Goal: Contribute content: Add original content to the website for others to see

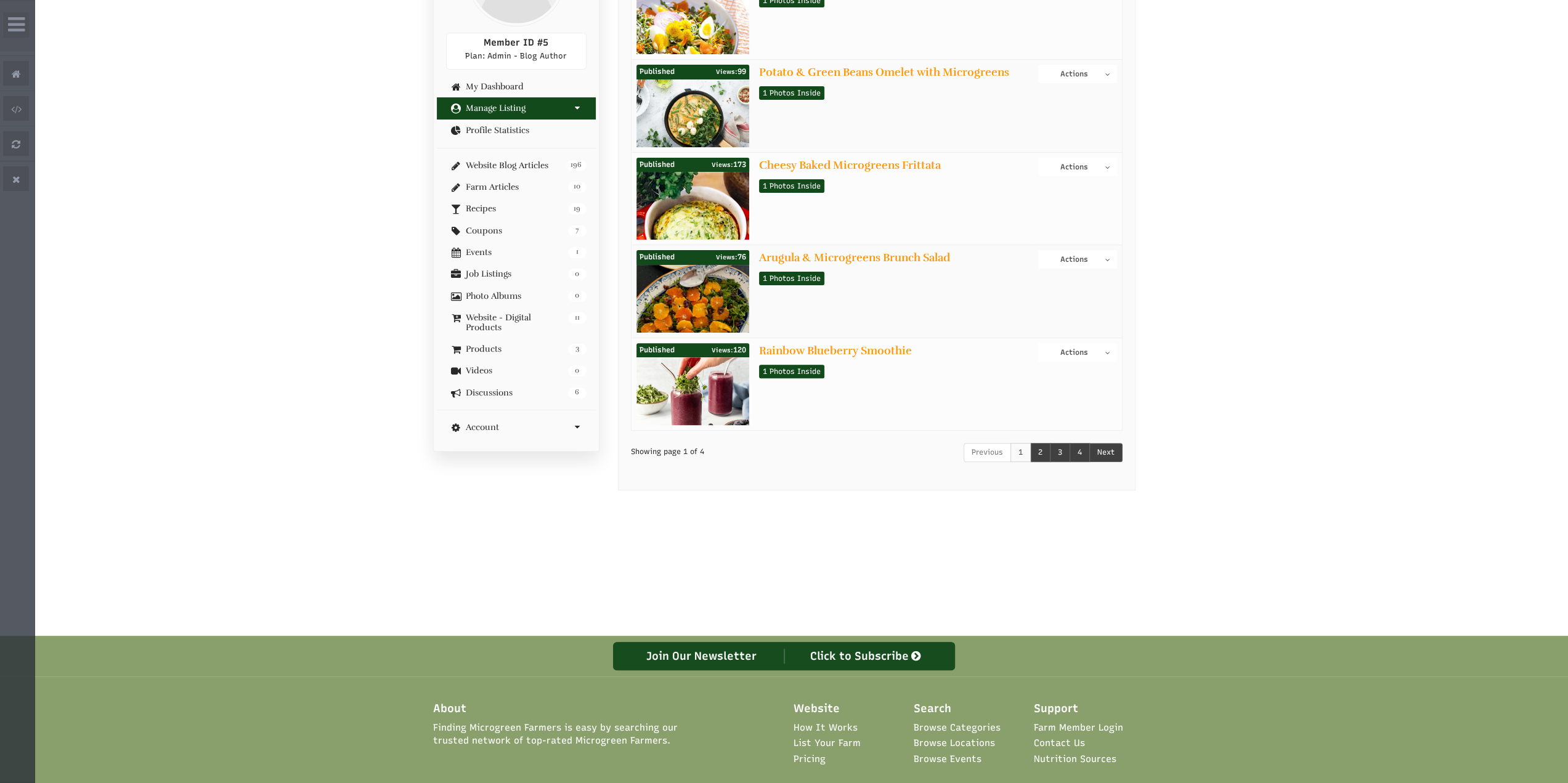
scroll to position [1, 0]
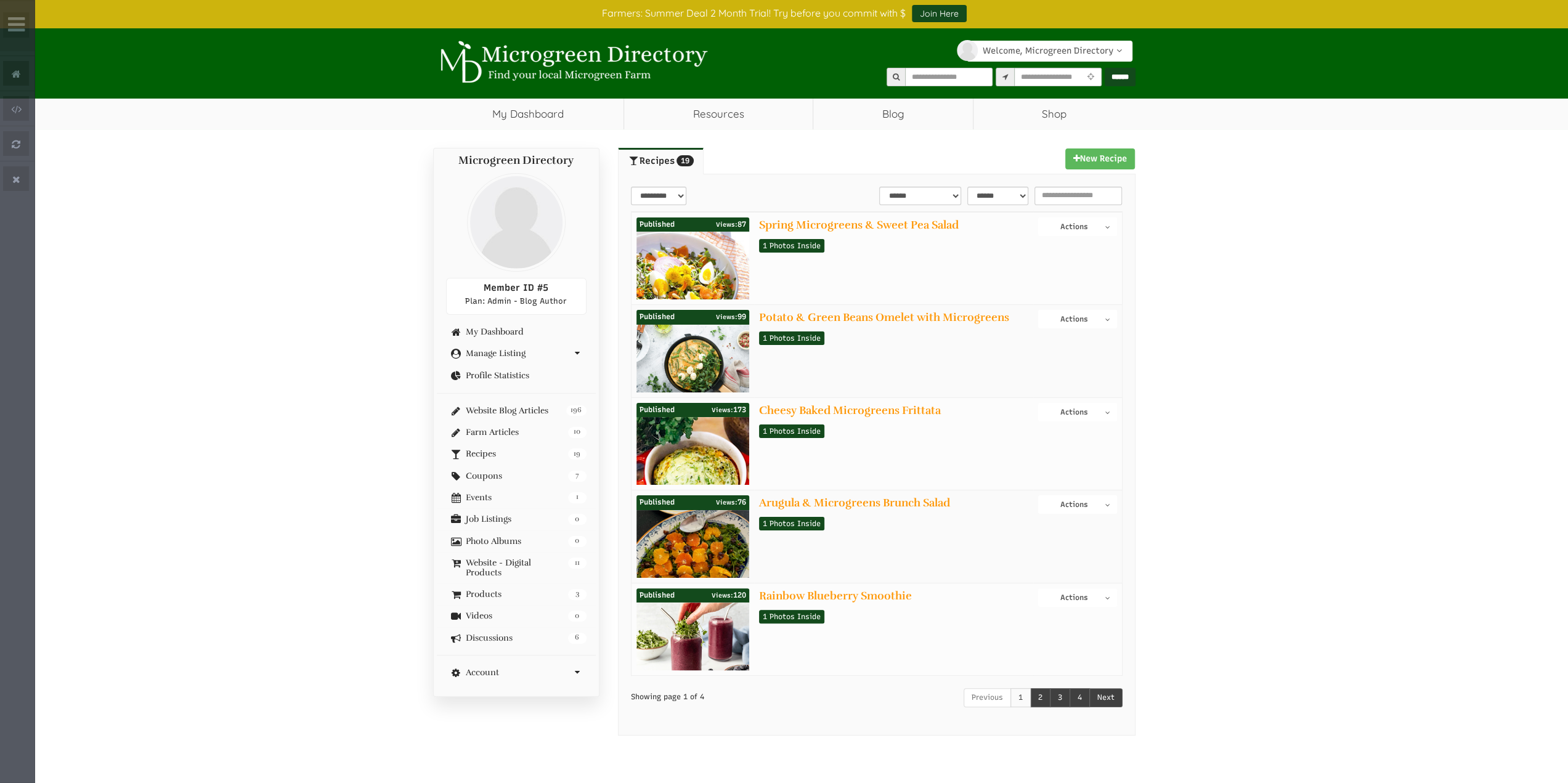
select select "Language Translate Widget"
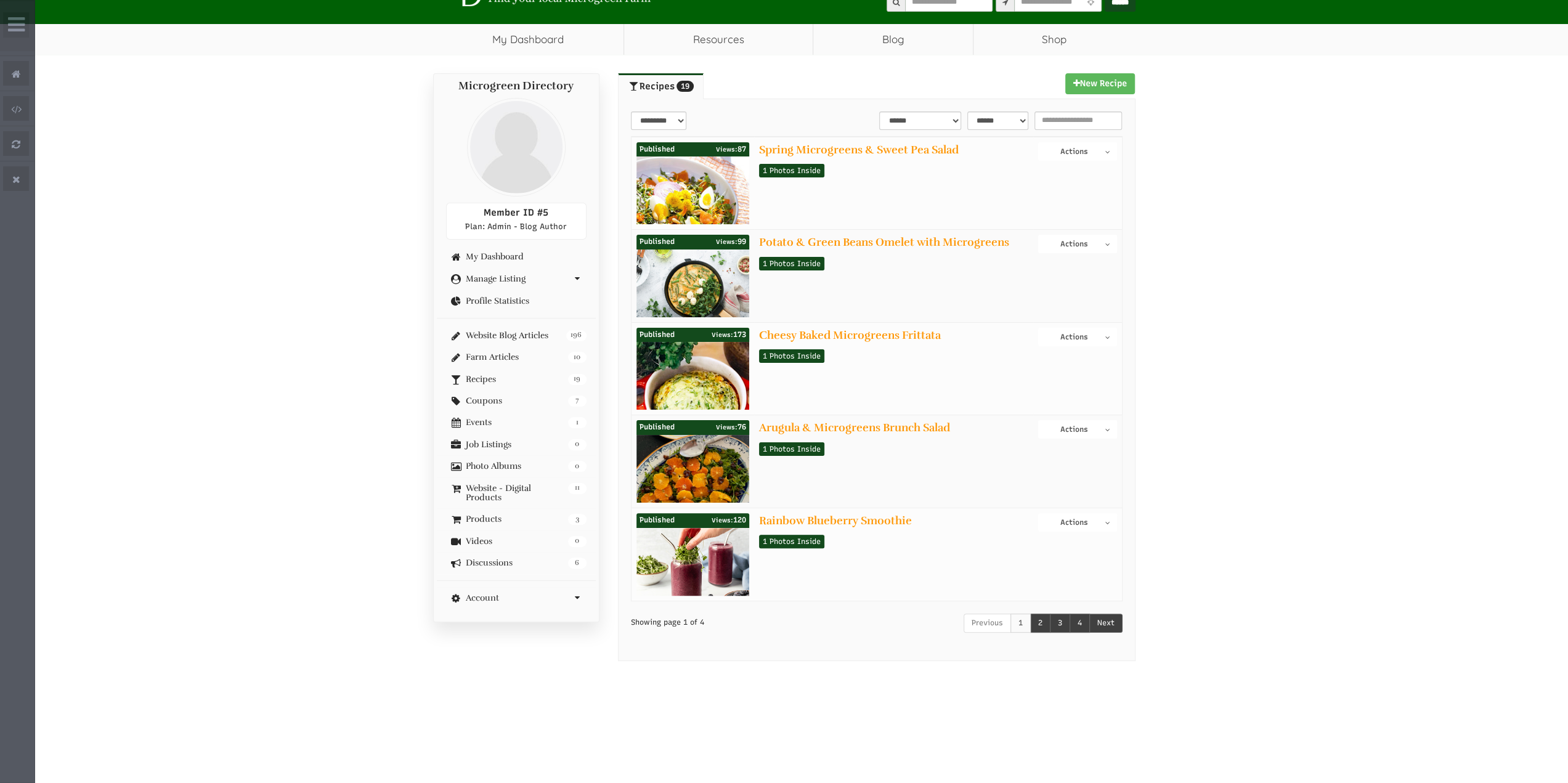
scroll to position [62, 0]
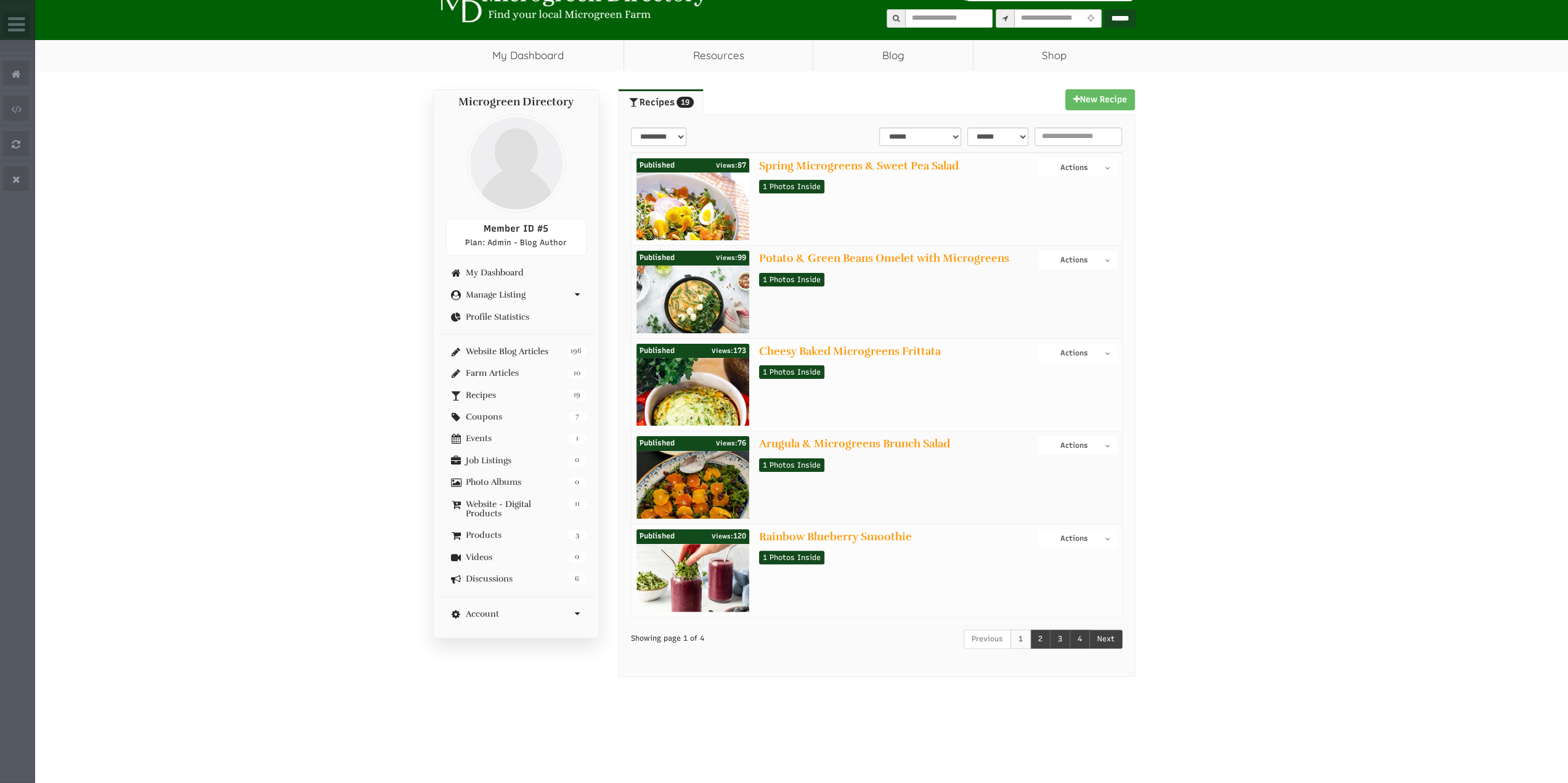
click at [1106, 98] on link "New Recipe" at bounding box center [1100, 100] width 70 height 21
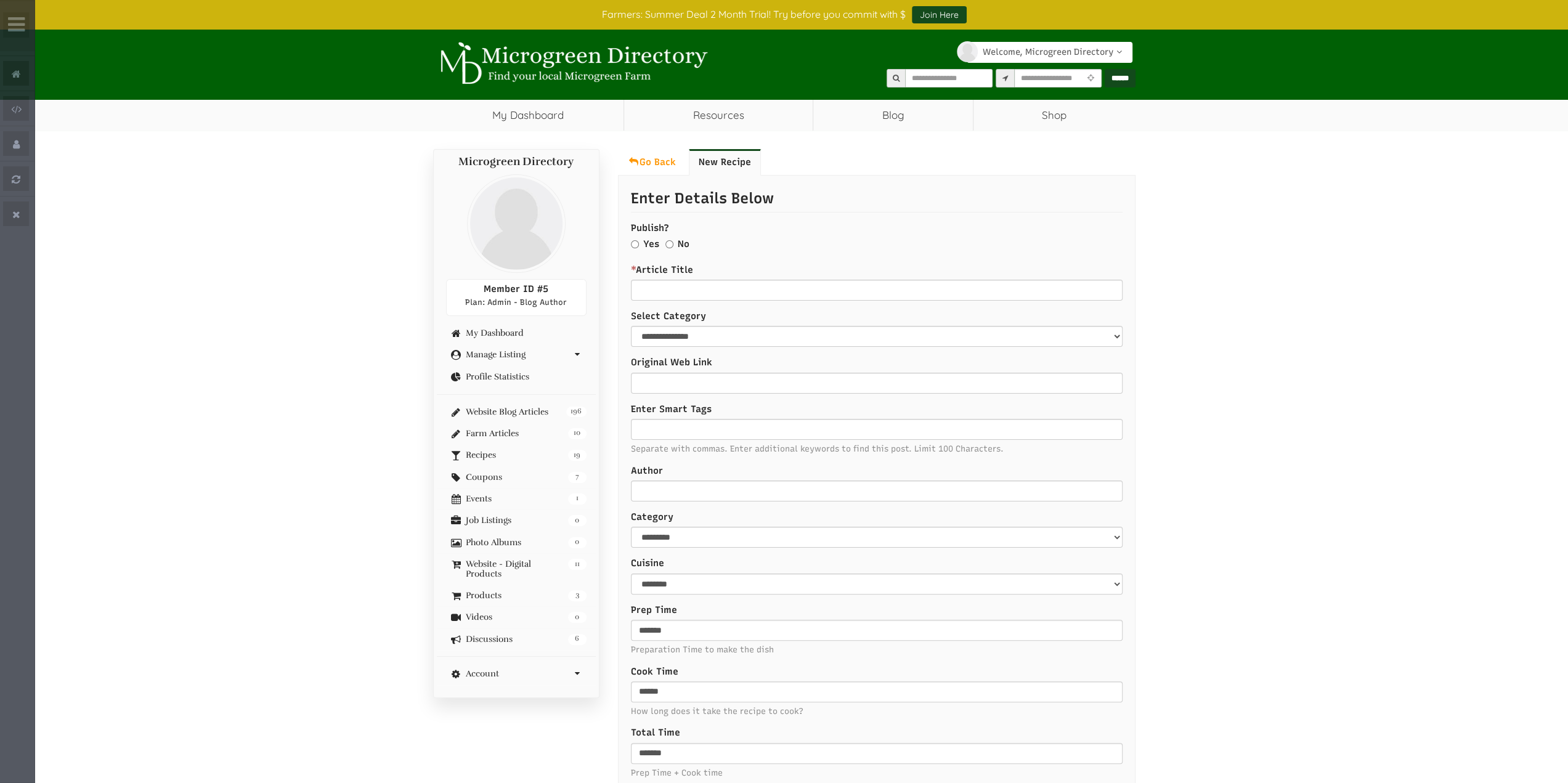
select select "Language Translate Widget"
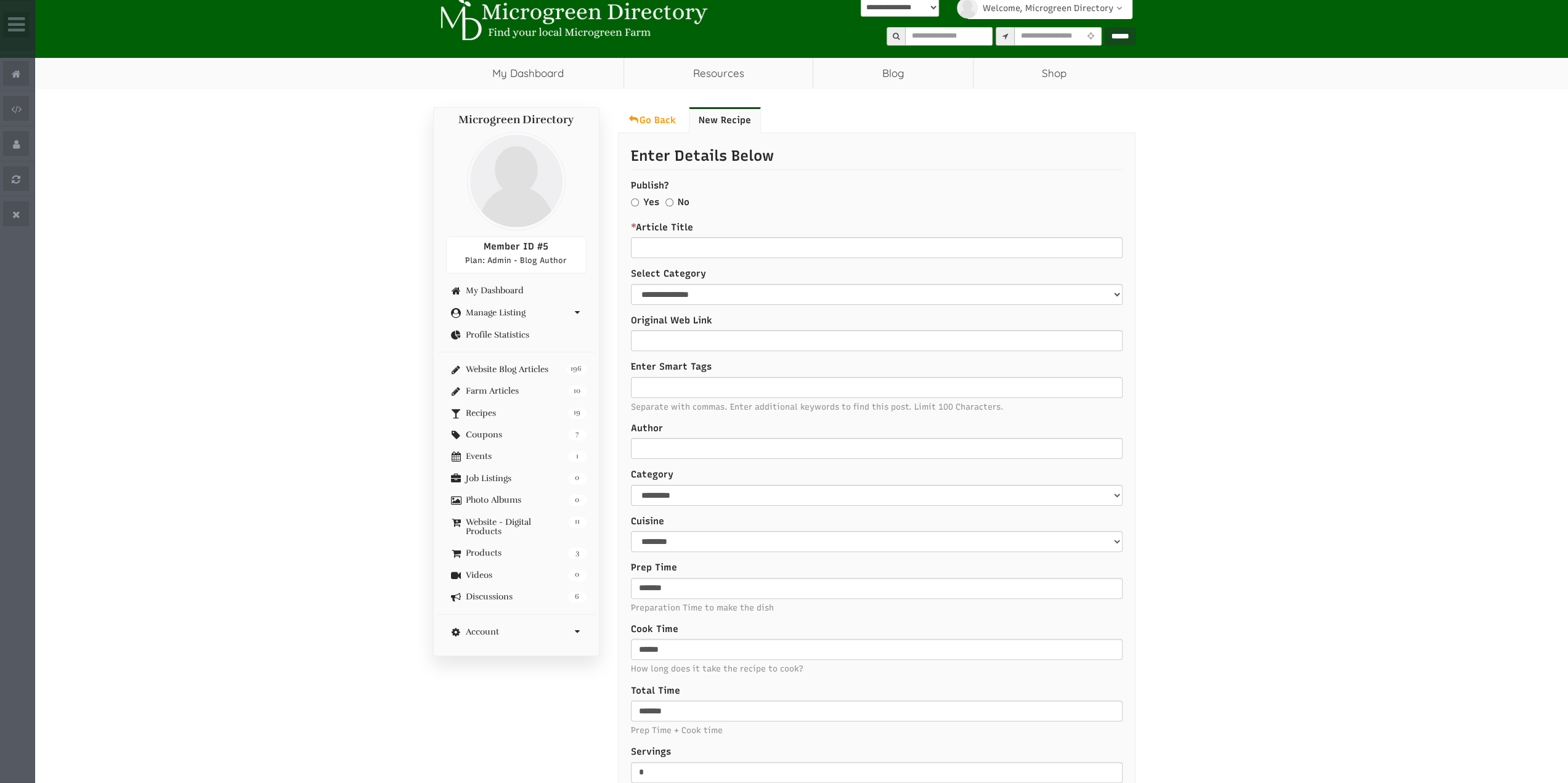
scroll to position [62, 0]
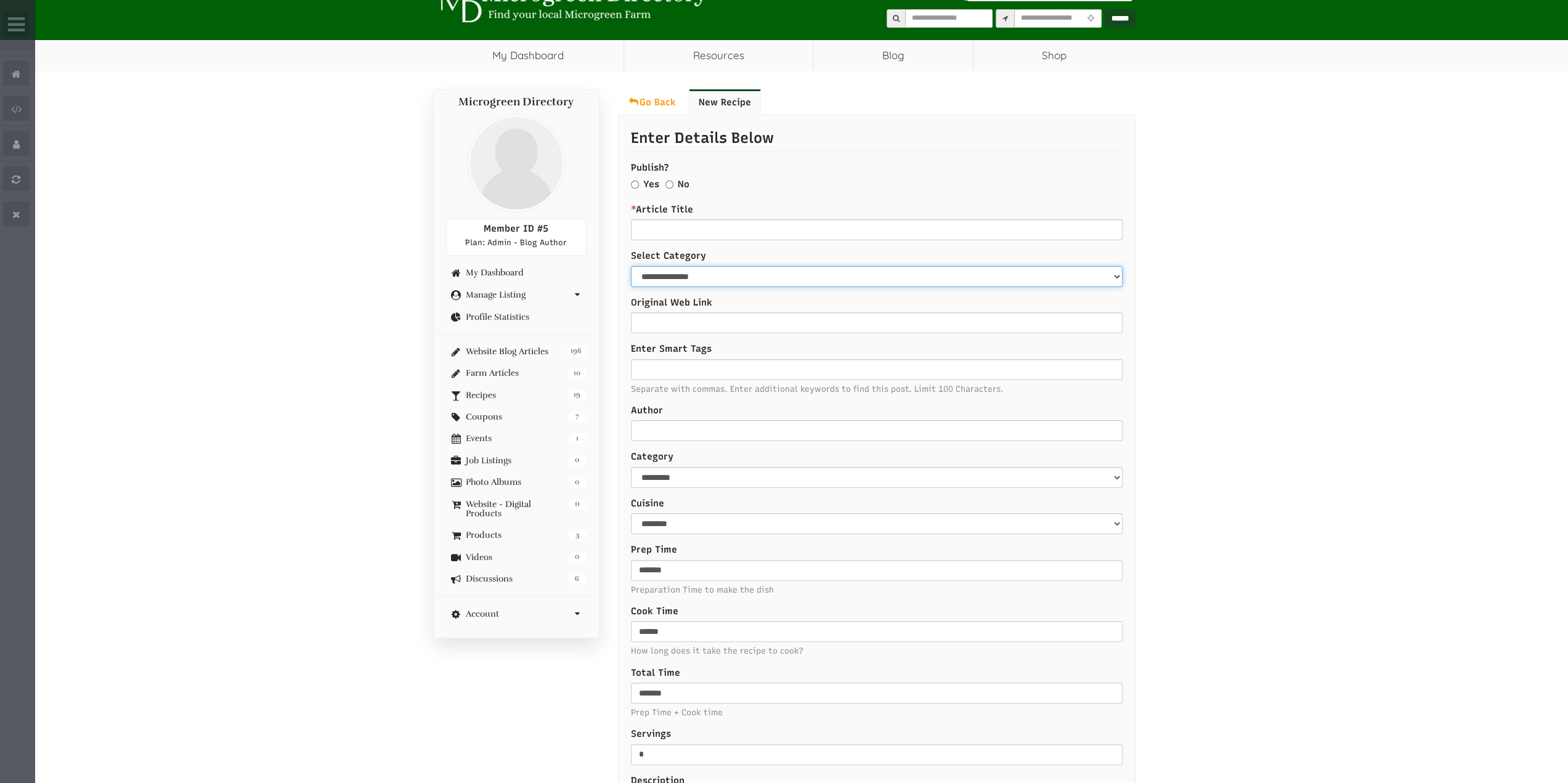
click at [740, 273] on select "**********" at bounding box center [877, 277] width 492 height 21
click at [724, 253] on label "Select Category" at bounding box center [876, 256] width 492 height 13
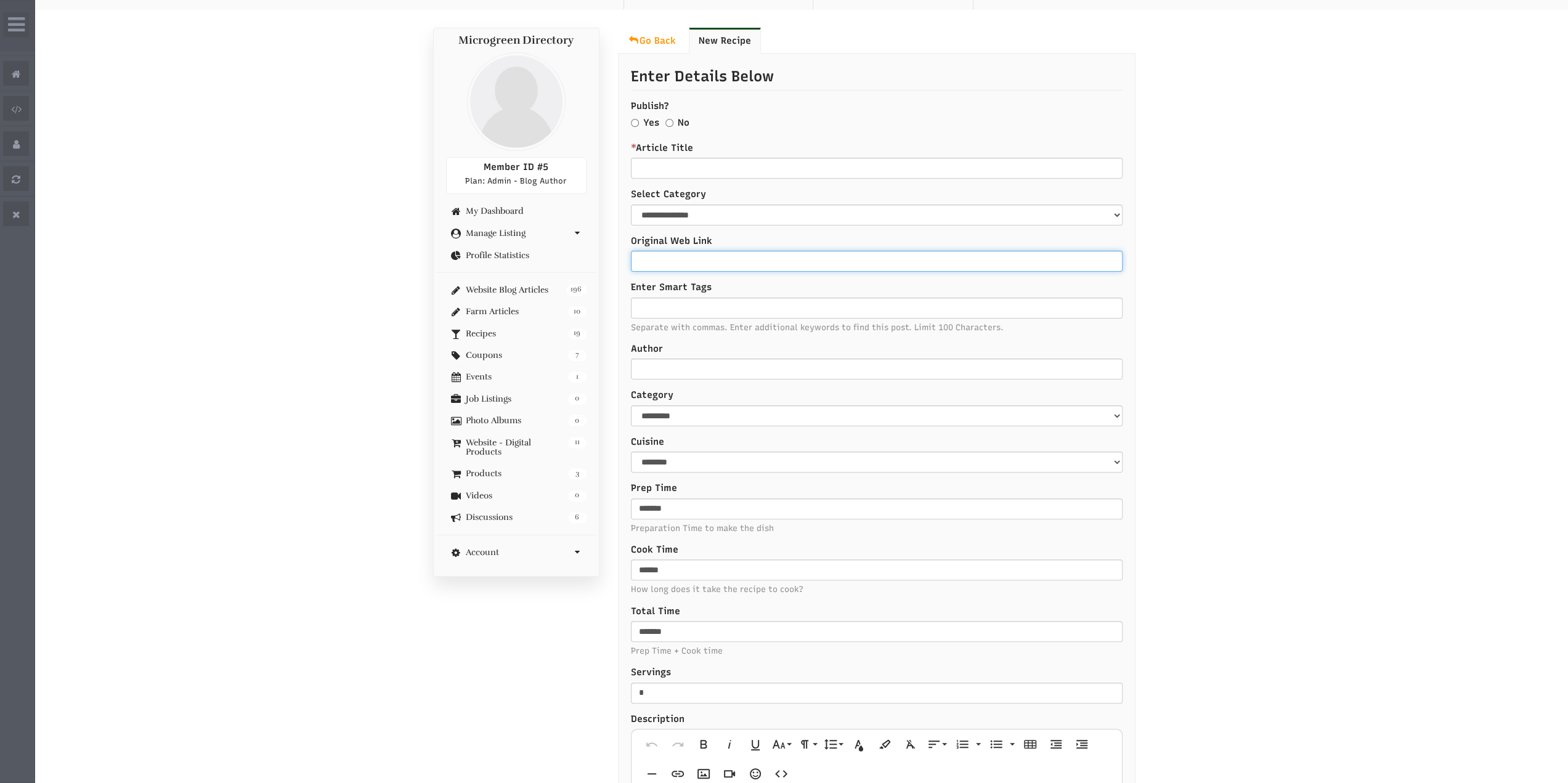
click at [743, 260] on input "Original Web Link" at bounding box center [876, 261] width 492 height 21
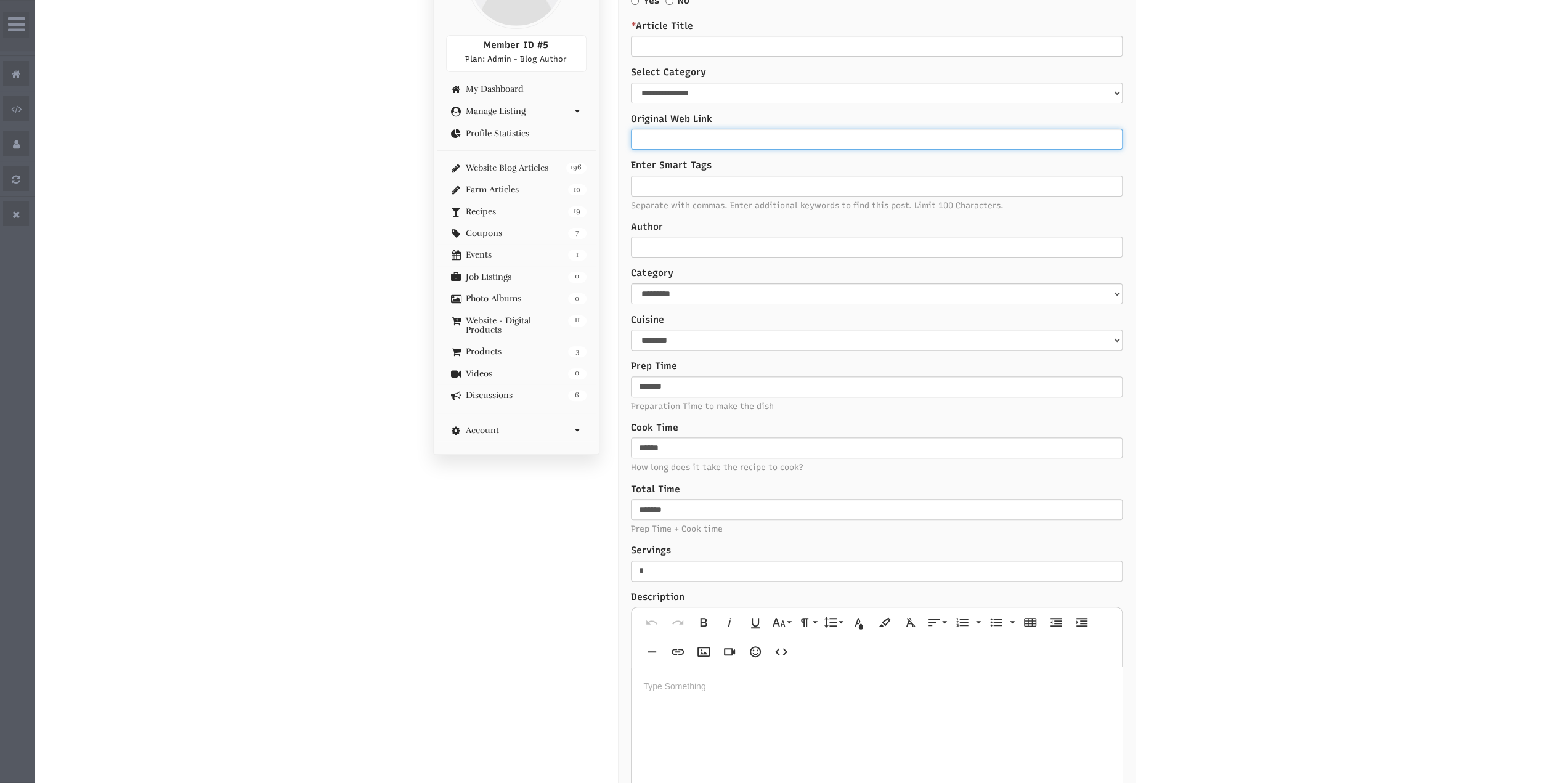
scroll to position [246, 0]
click at [710, 177] on input "Enter Smart Tags" at bounding box center [876, 184] width 492 height 21
click at [695, 240] on input "Author" at bounding box center [876, 245] width 492 height 21
click at [694, 299] on select "********* ***** ****** ********* *******" at bounding box center [876, 292] width 492 height 21
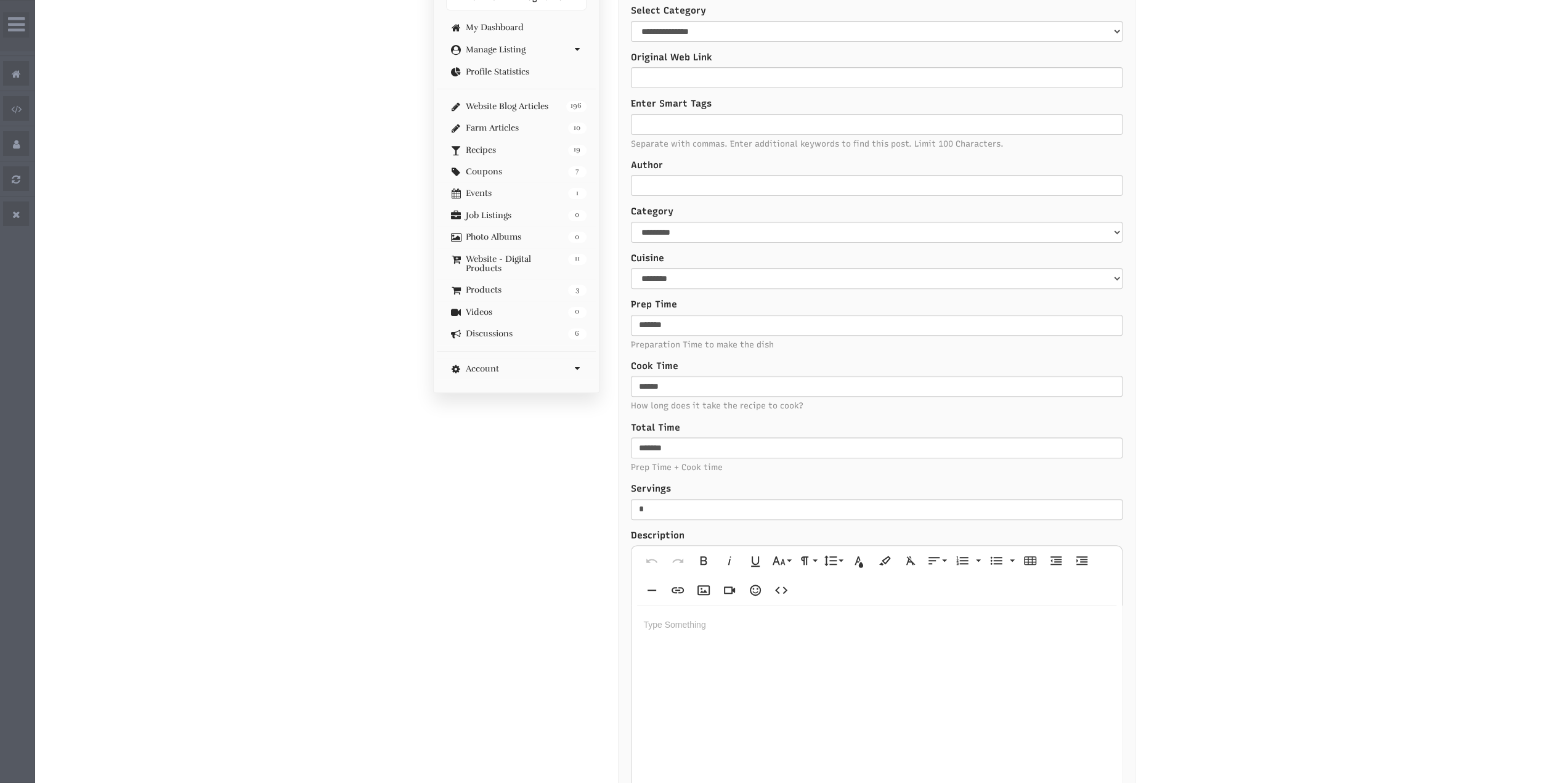
scroll to position [308, 0]
click at [709, 270] on select "**********" at bounding box center [876, 277] width 492 height 21
drag, startPoint x: 679, startPoint y: 243, endPoint x: 685, endPoint y: 251, distance: 10.0
click at [679, 243] on form "**********" at bounding box center [876, 767] width 492 height 1772
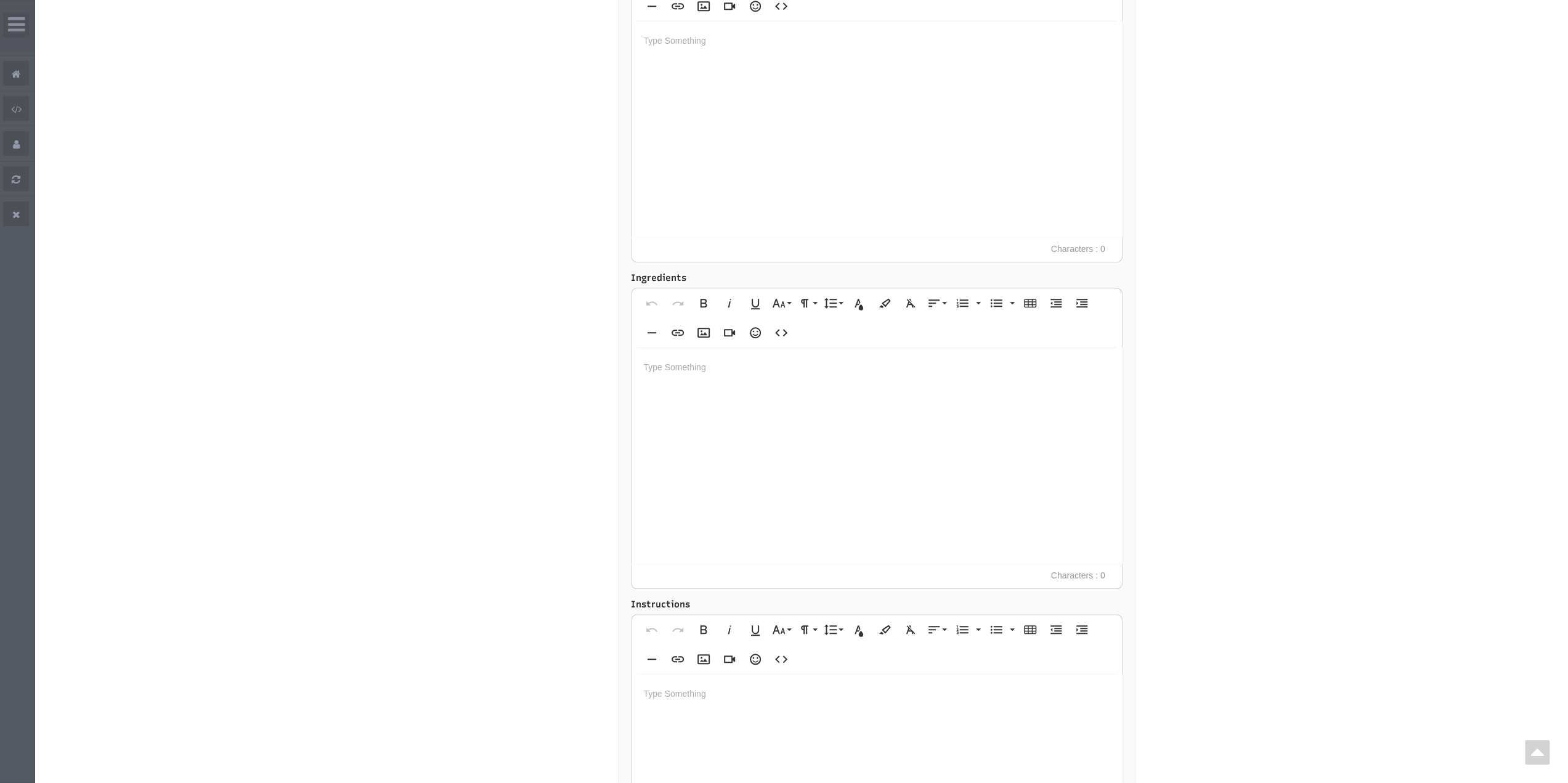
scroll to position [986, 0]
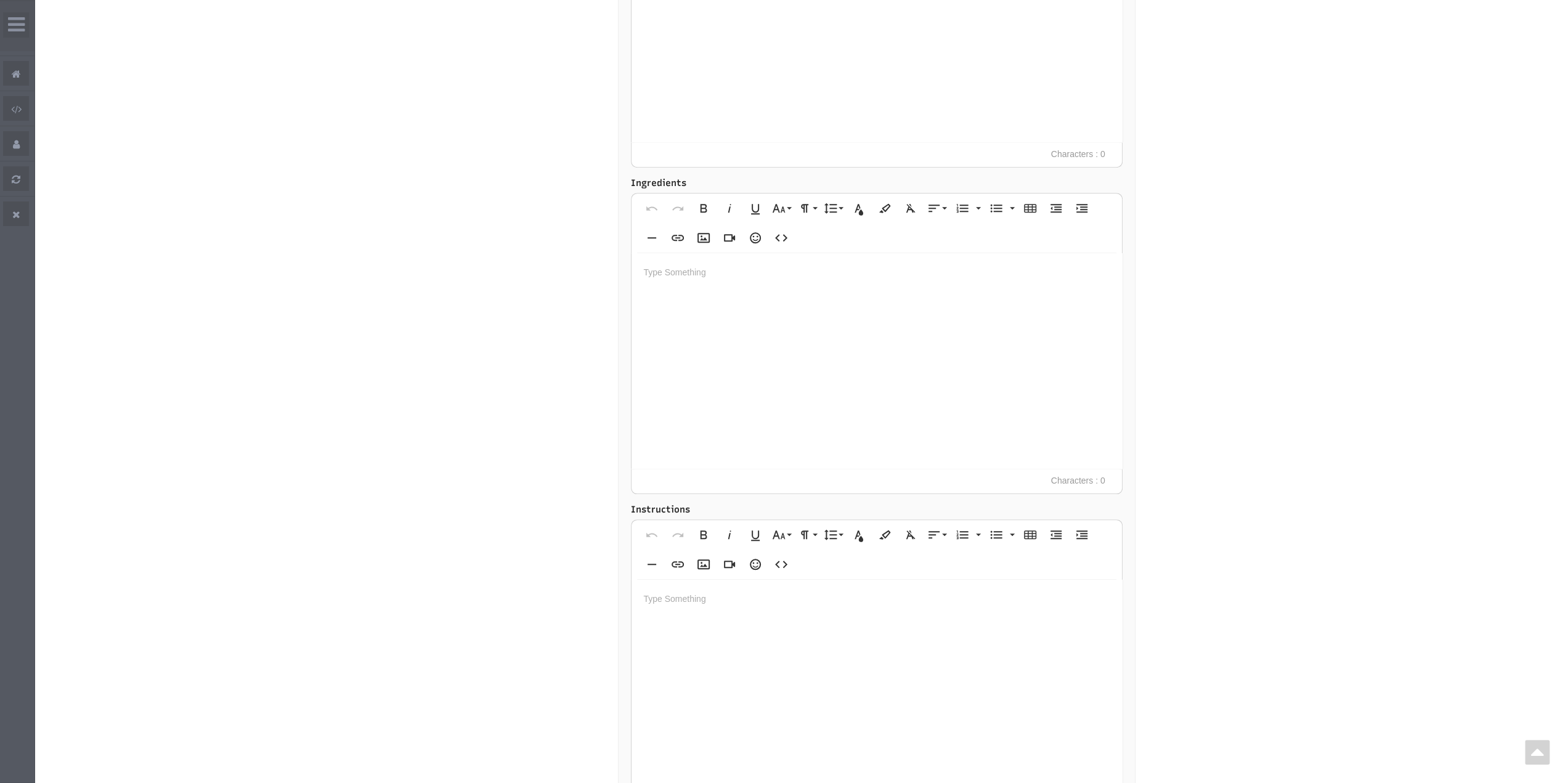
click at [641, 300] on div at bounding box center [876, 361] width 490 height 216
click at [992, 203] on icon "button" at bounding box center [996, 208] width 15 height 15
click at [991, 206] on icon "button" at bounding box center [996, 208] width 12 height 8
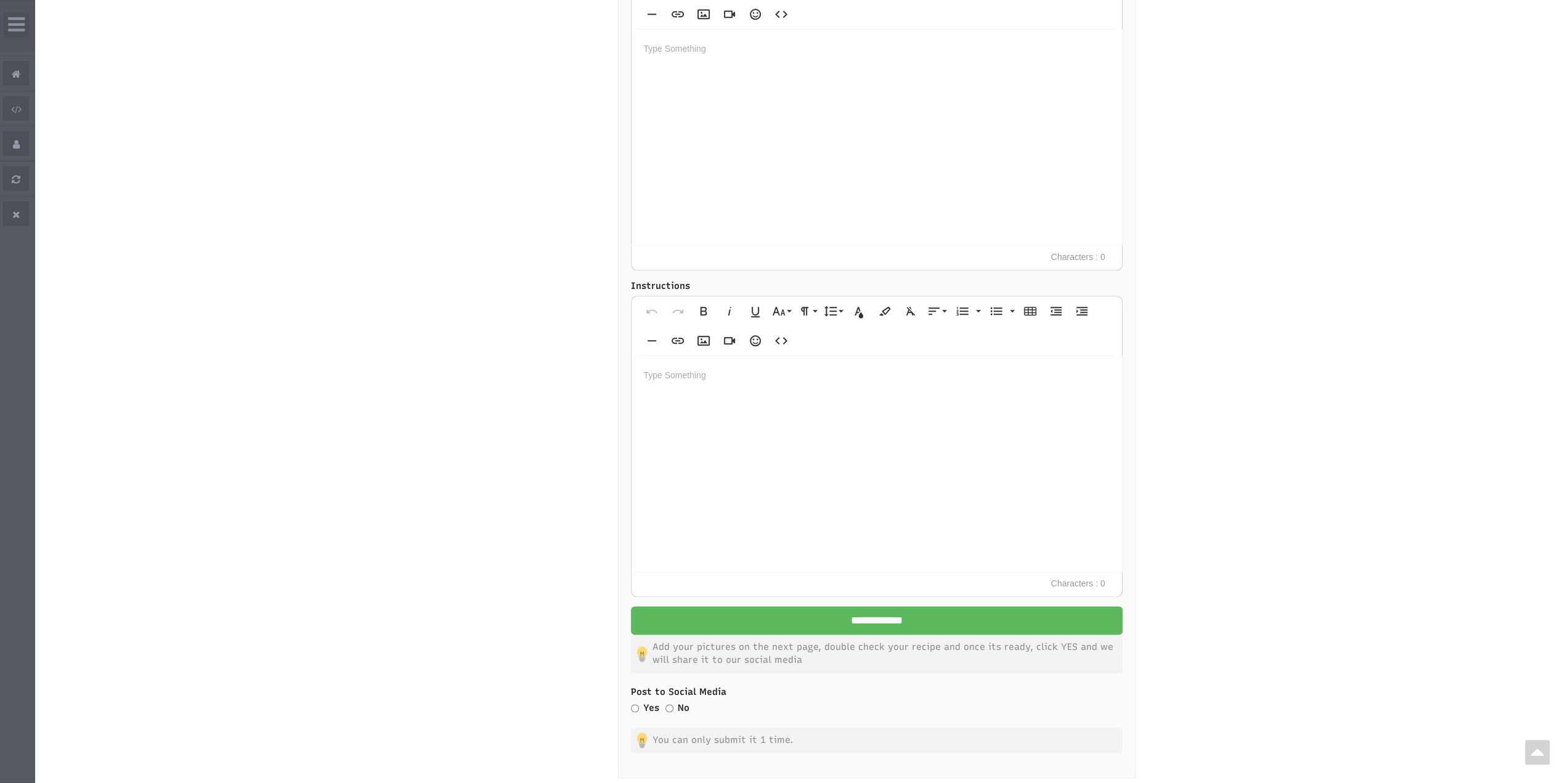
scroll to position [1232, 0]
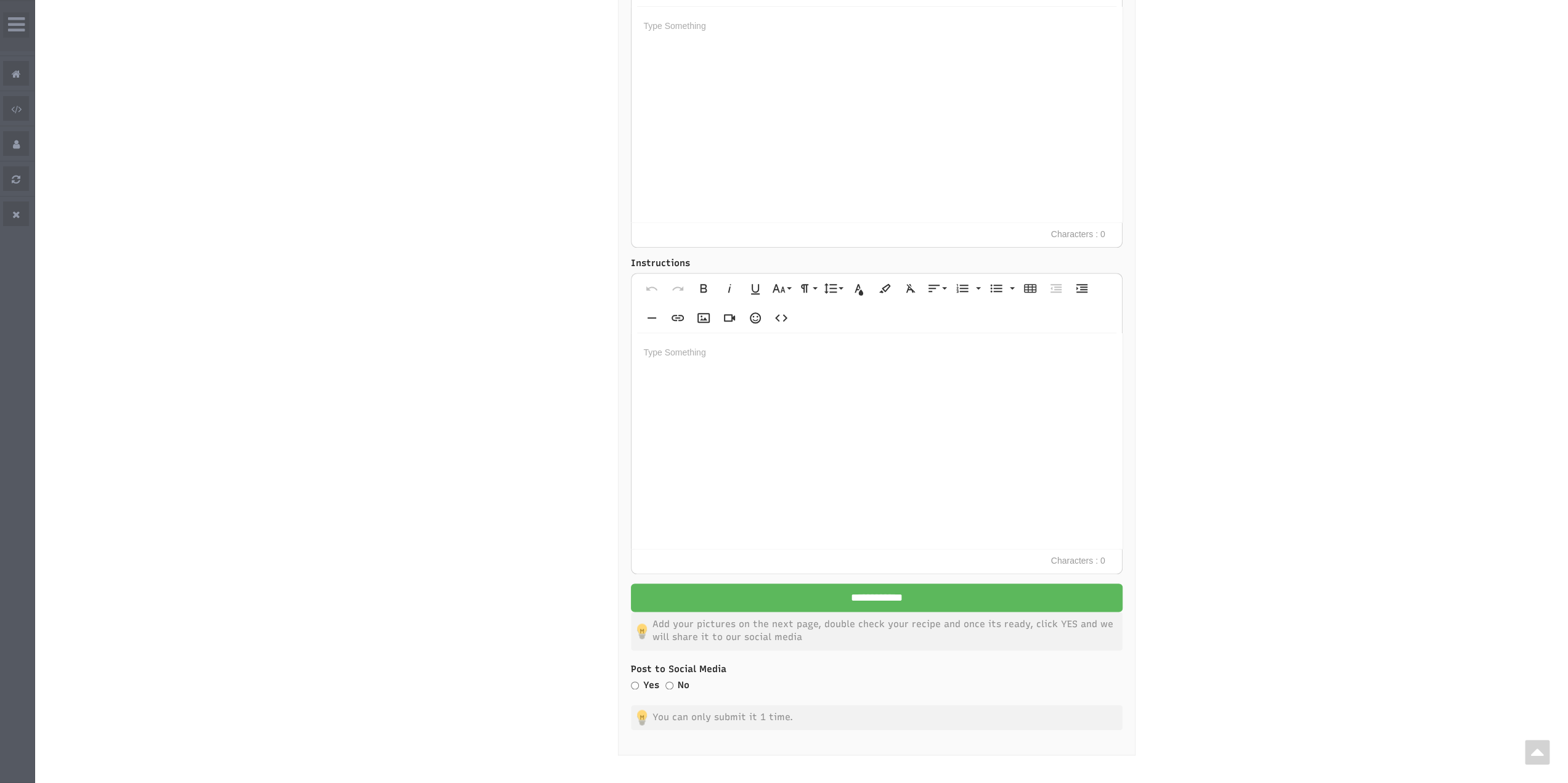
click at [705, 362] on div at bounding box center [876, 441] width 490 height 216
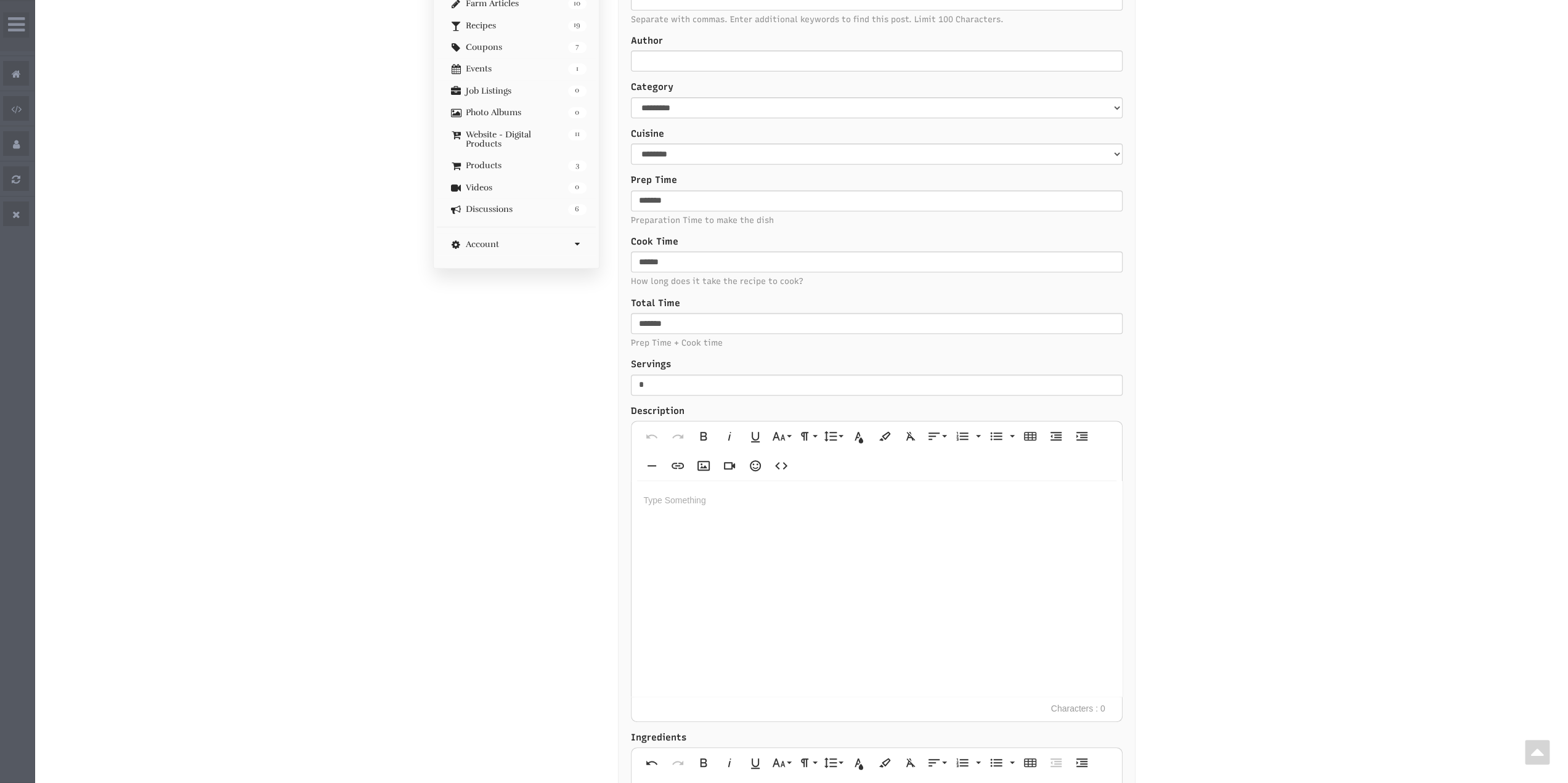
scroll to position [0, 0]
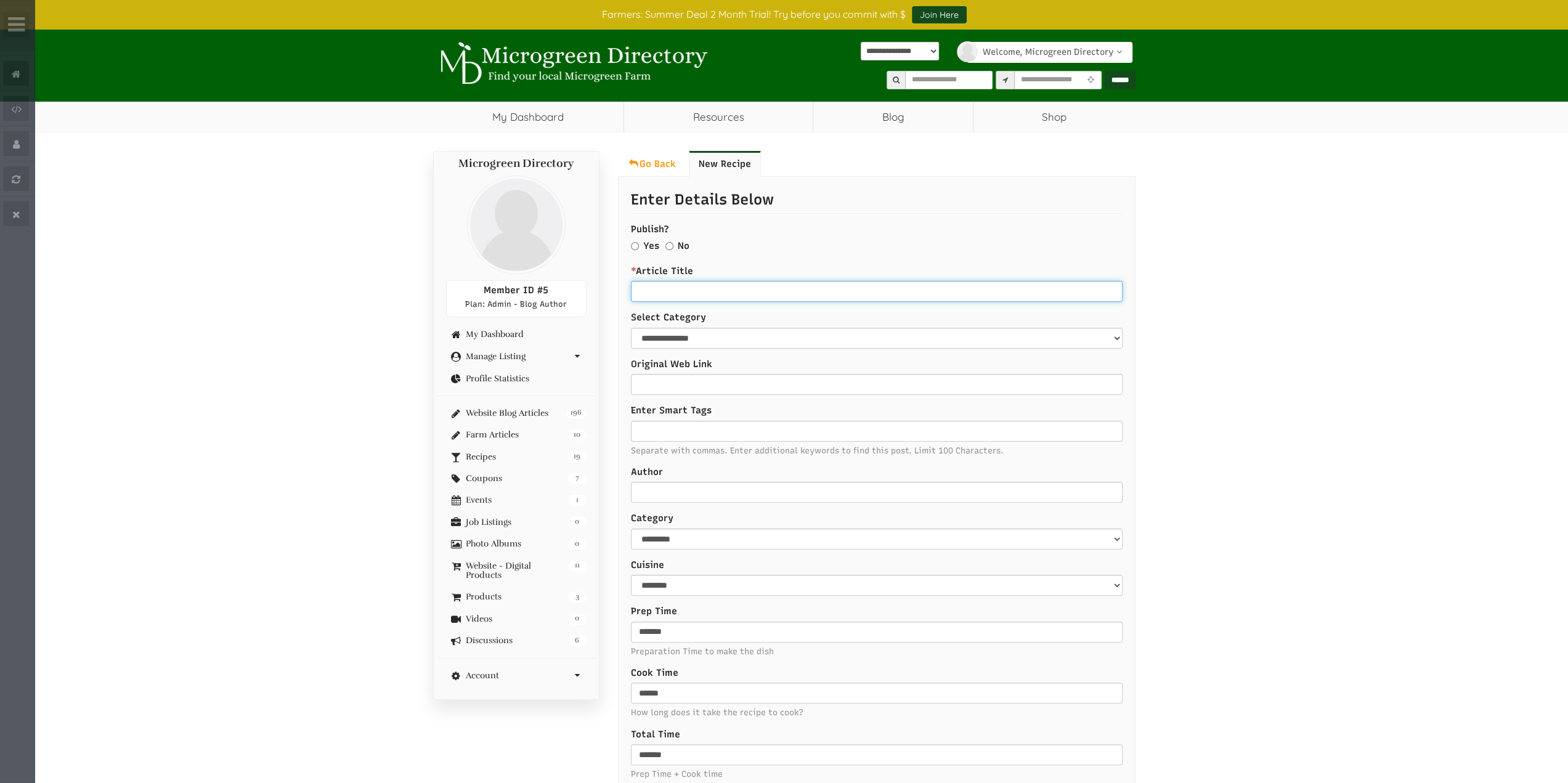
click at [724, 288] on input "* Article Title" at bounding box center [876, 292] width 492 height 21
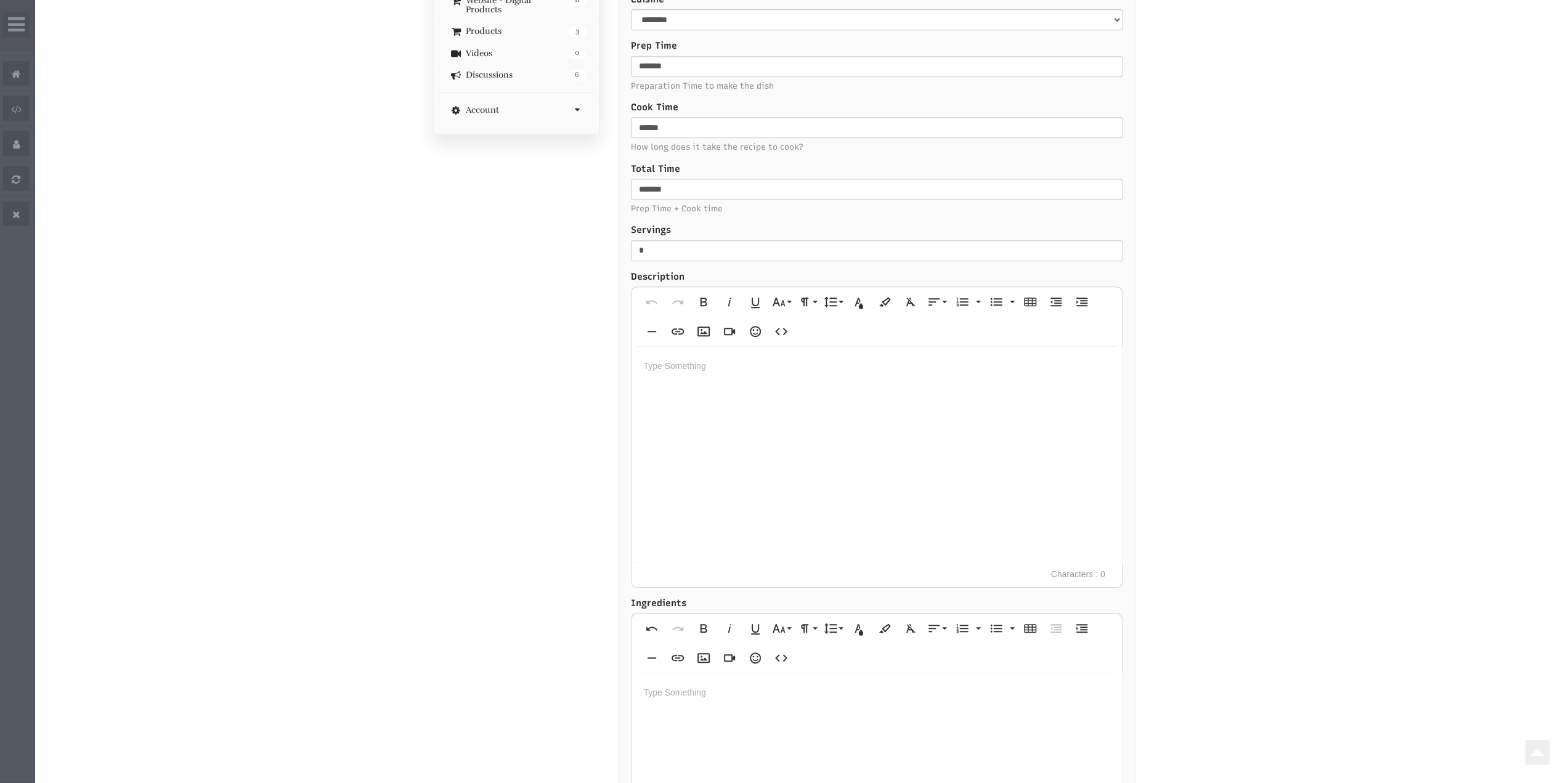
scroll to position [615, 0]
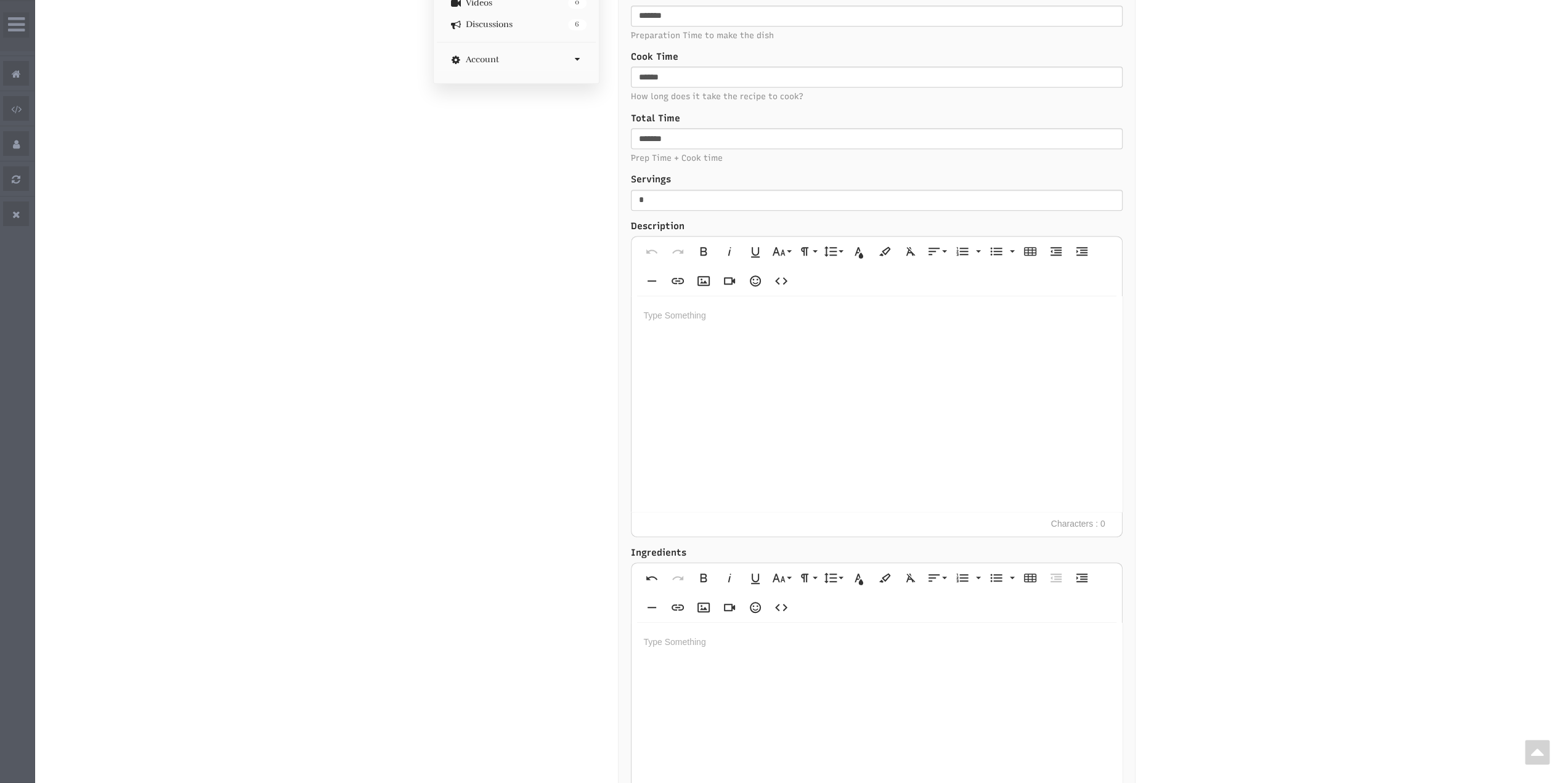
type input "****"
click at [733, 356] on div at bounding box center [876, 404] width 490 height 216
drag, startPoint x: 689, startPoint y: 222, endPoint x: 627, endPoint y: 222, distance: 62.0
click at [627, 222] on div "**********" at bounding box center [876, 466] width 518 height 1810
copy label "Description"
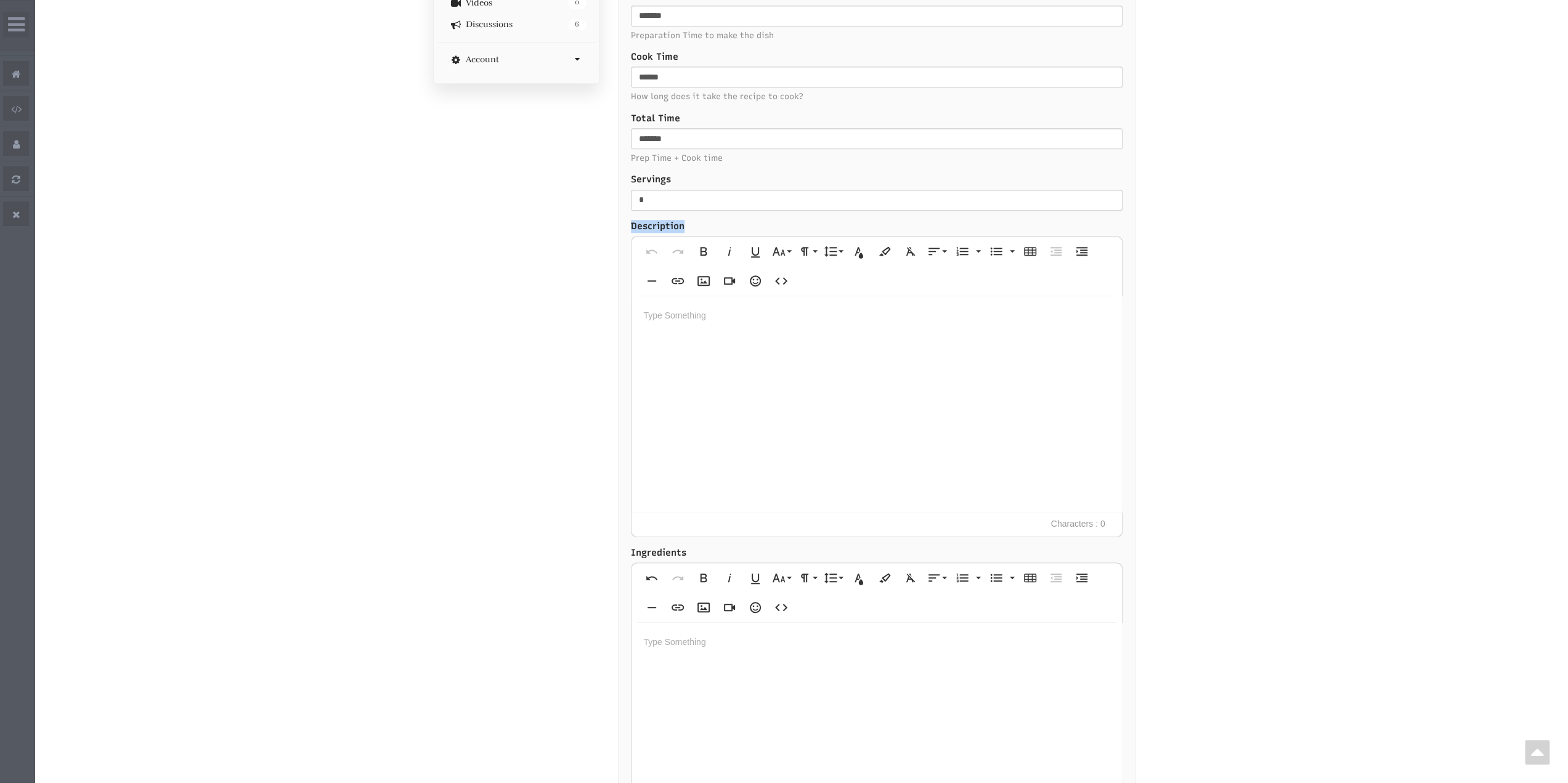
click at [763, 349] on div at bounding box center [876, 404] width 490 height 216
click at [679, 675] on div at bounding box center [876, 730] width 490 height 216
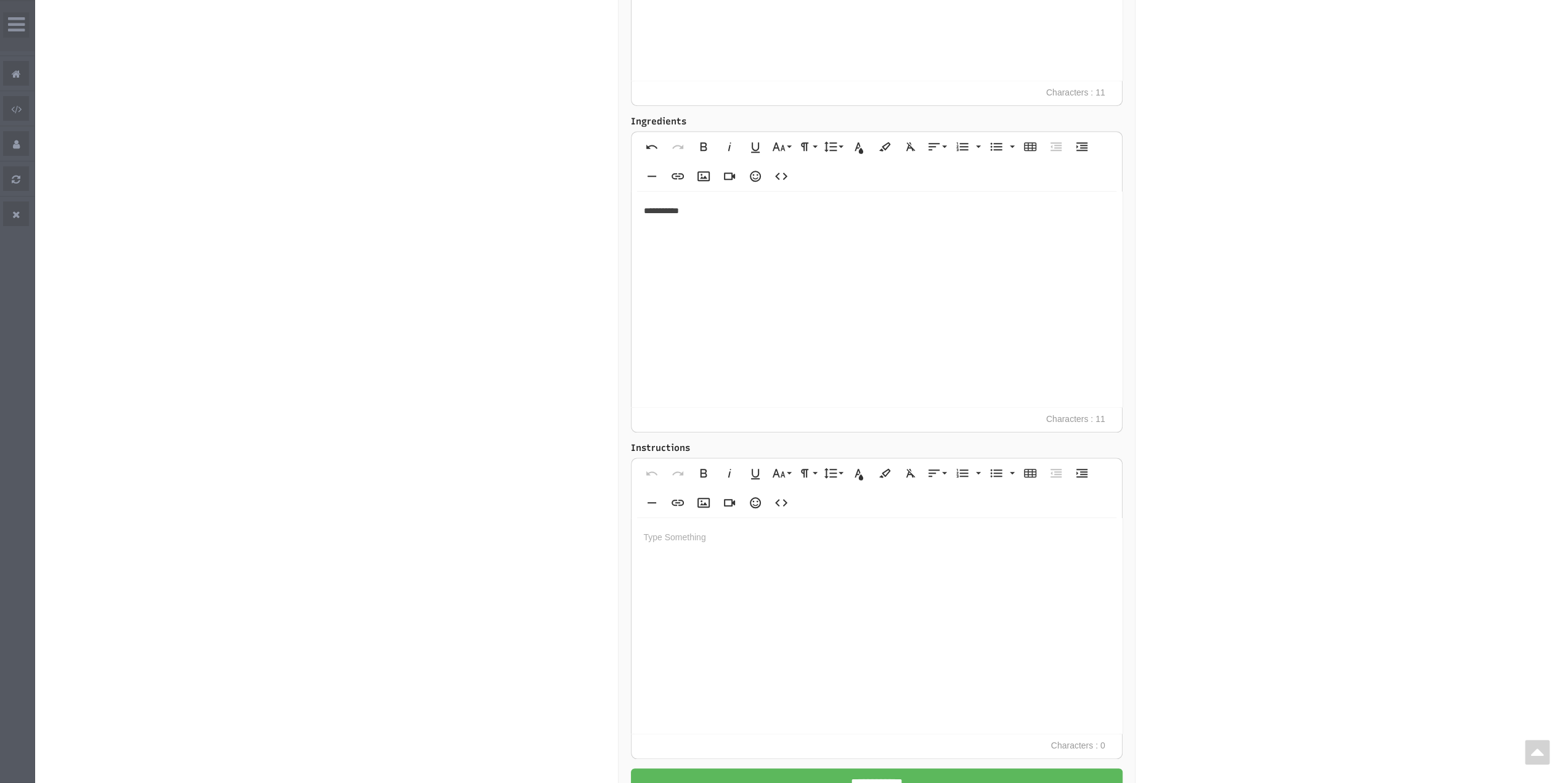
click at [738, 569] on div at bounding box center [876, 626] width 490 height 216
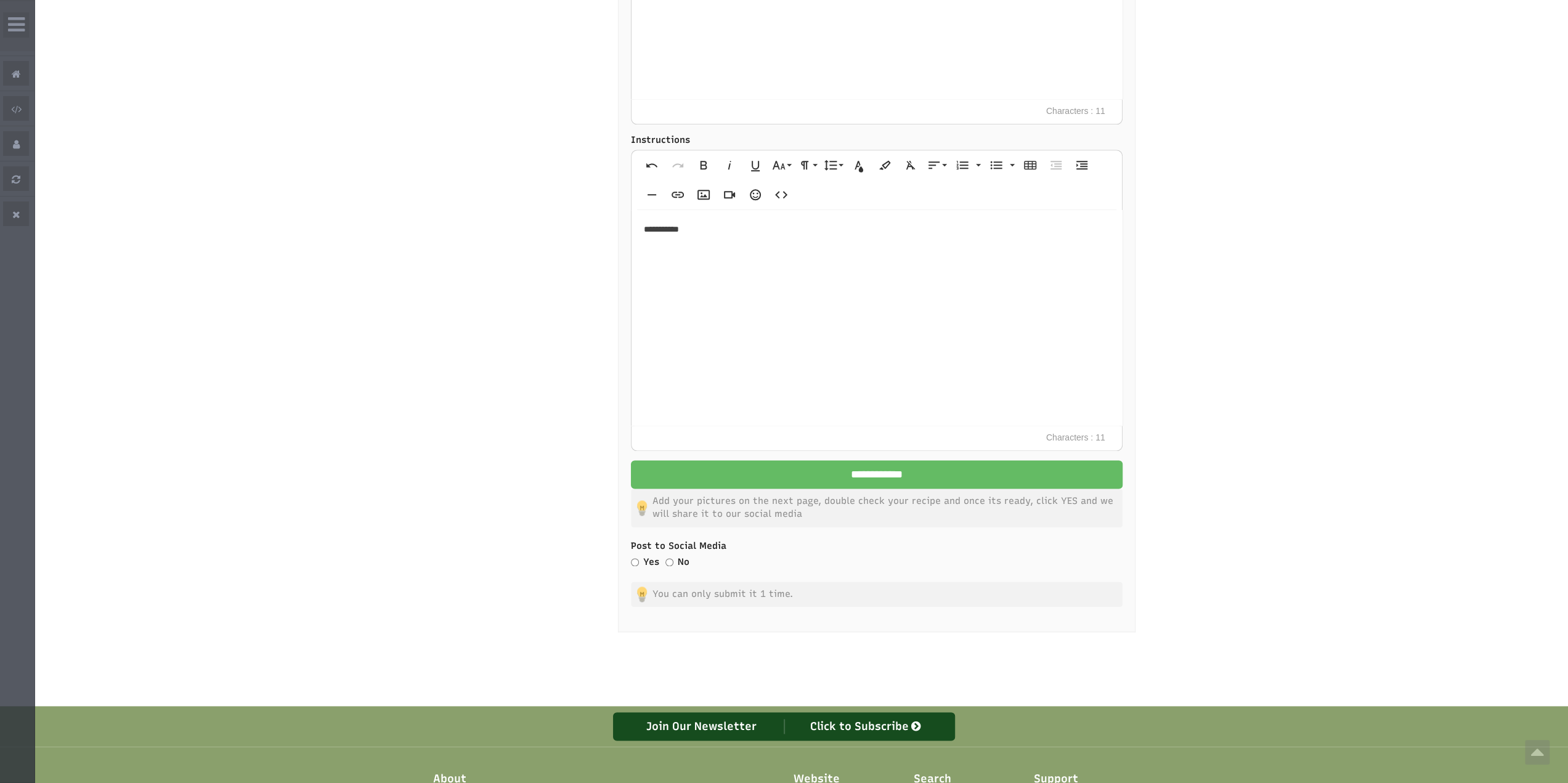
click at [881, 475] on input "**********" at bounding box center [876, 475] width 492 height 29
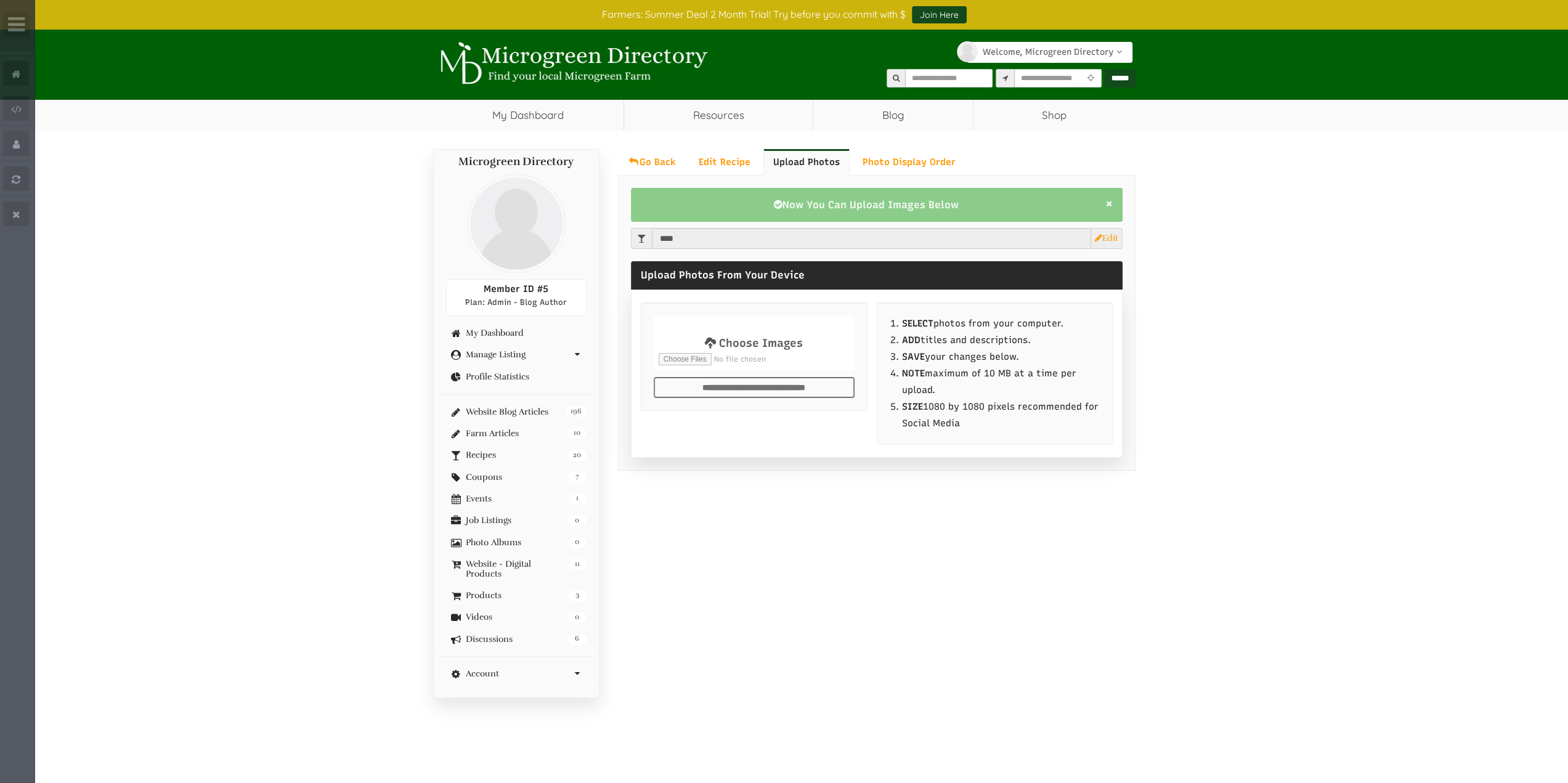
select select "Language Translate Widget"
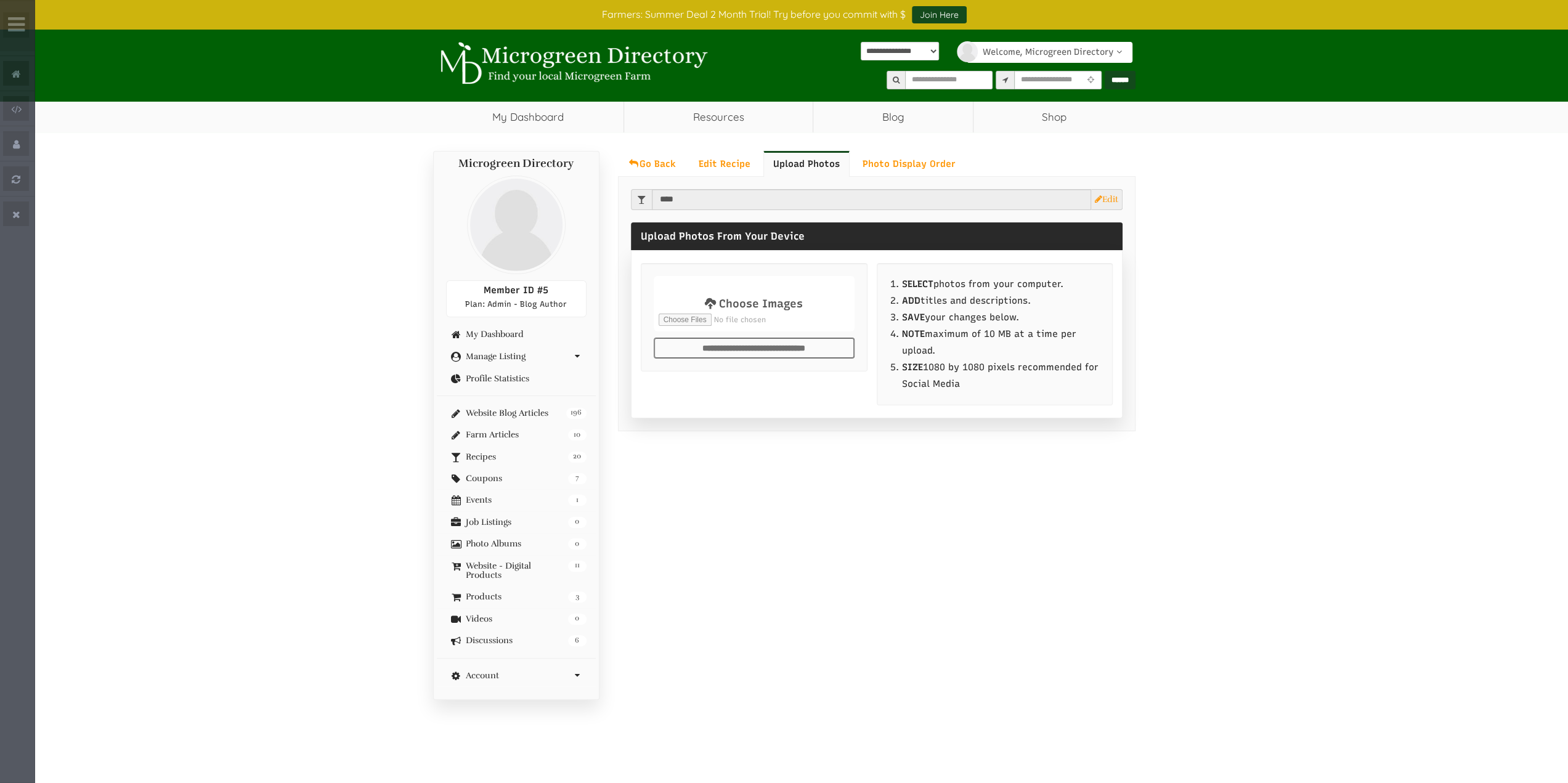
click at [710, 301] on input "file" at bounding box center [754, 301] width 197 height 52
type input "**********"
click at [754, 349] on input "**********" at bounding box center [753, 348] width 201 height 21
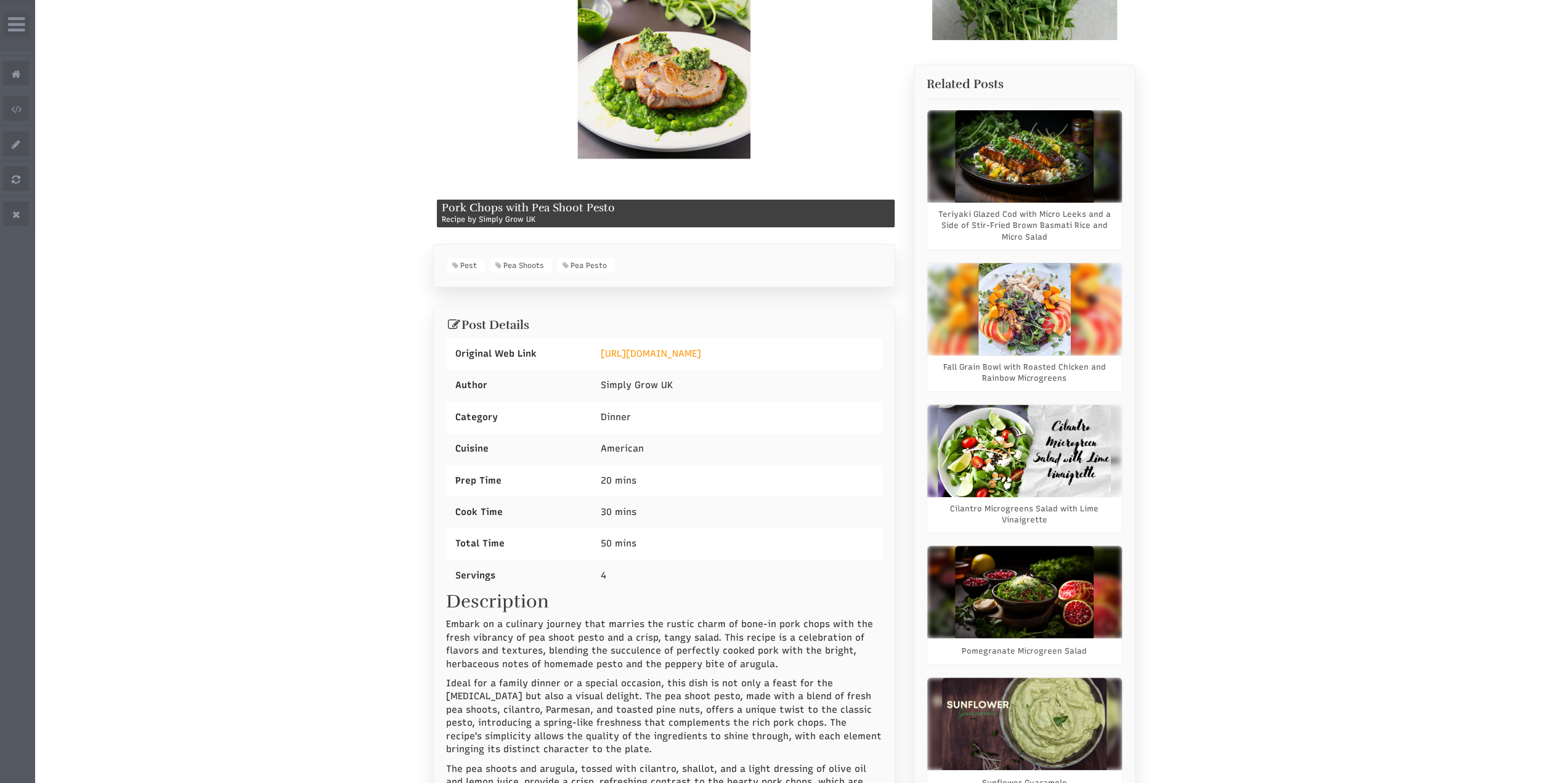
select select "Language Translate Widget"
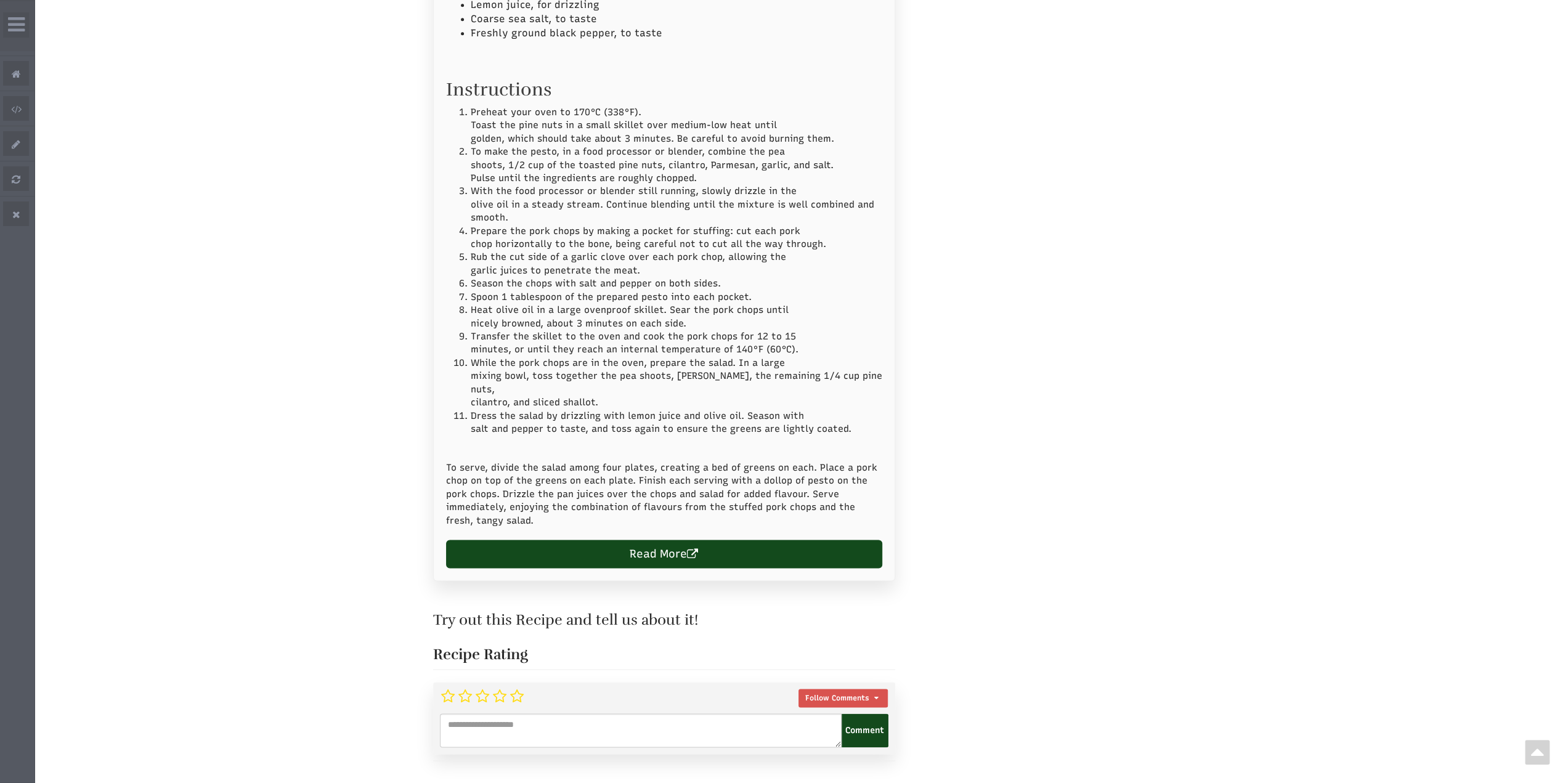
scroll to position [1724, 0]
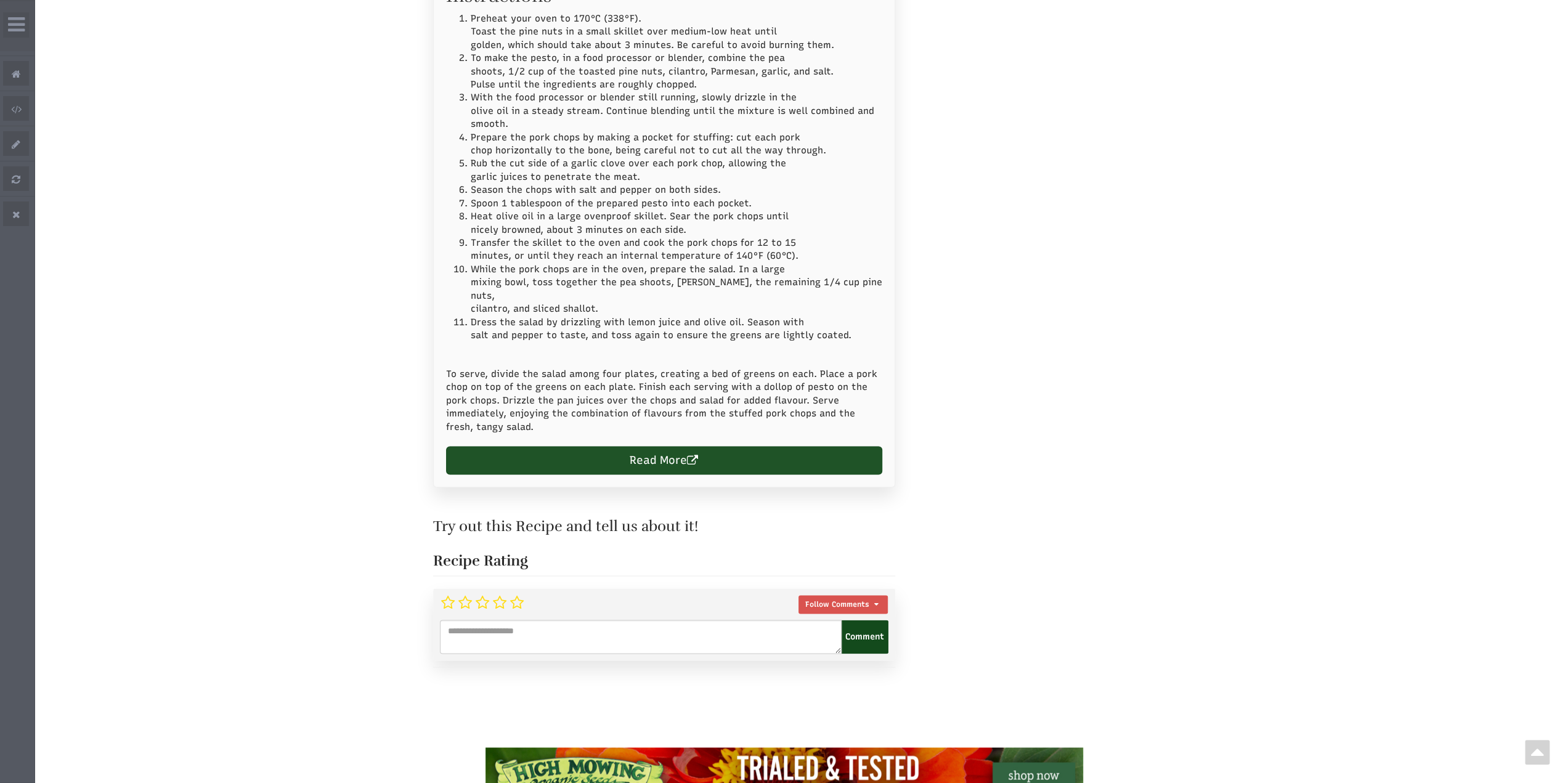
click at [671, 446] on link "Read More" at bounding box center [664, 460] width 436 height 29
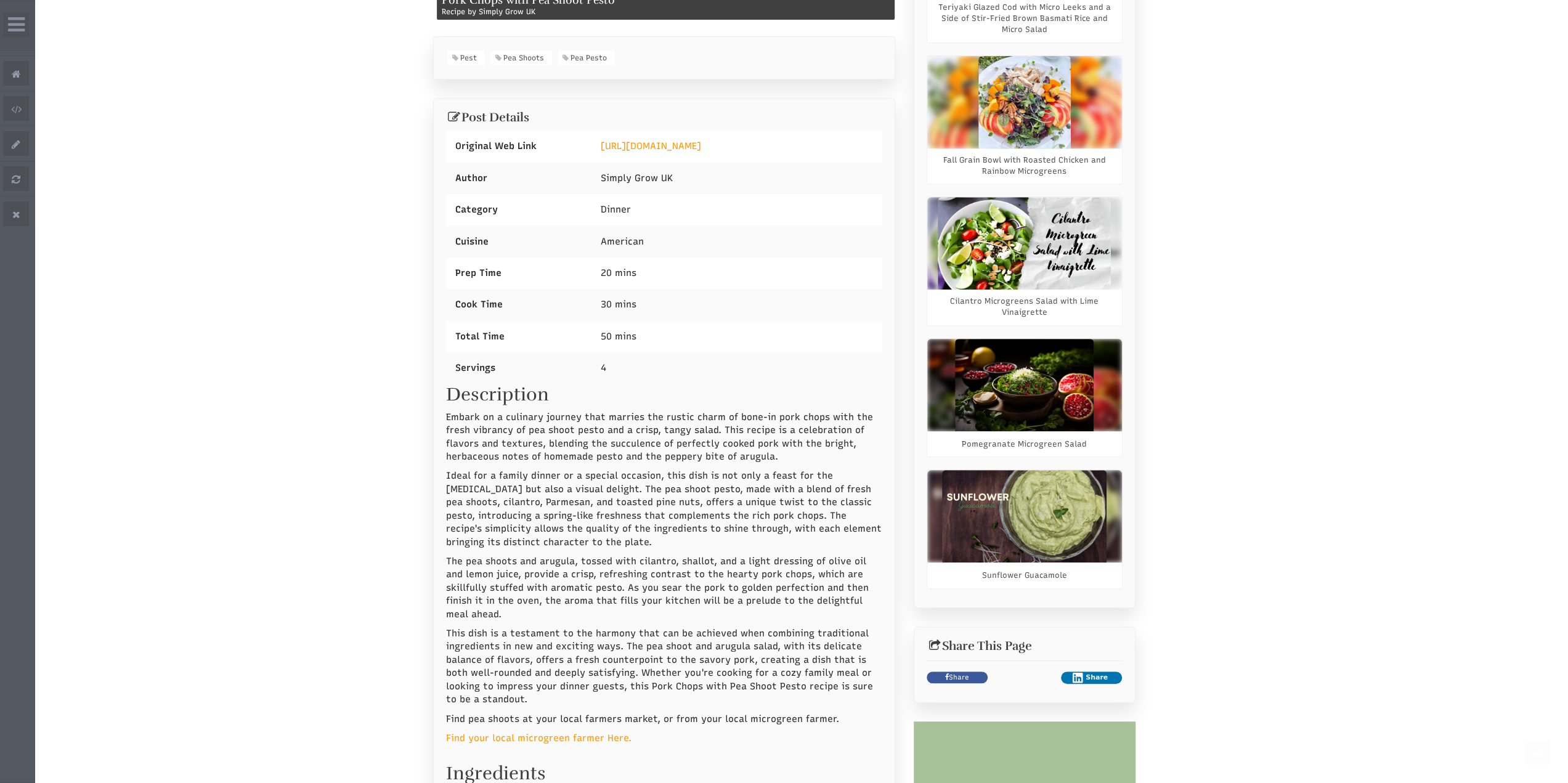
scroll to position [739, 0]
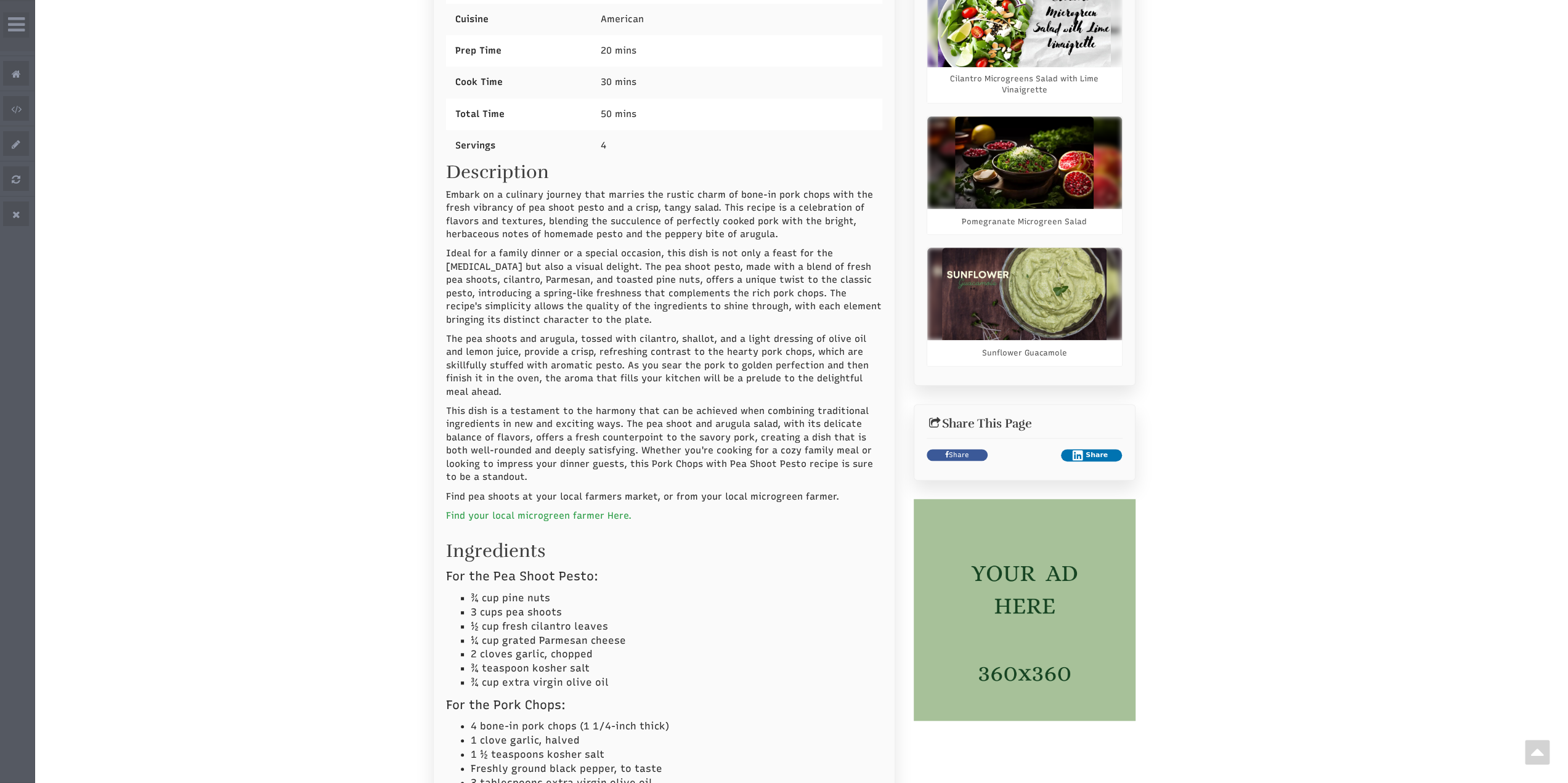
click at [516, 510] on link "Find your local microgreen farmer Here." at bounding box center [538, 515] width 185 height 11
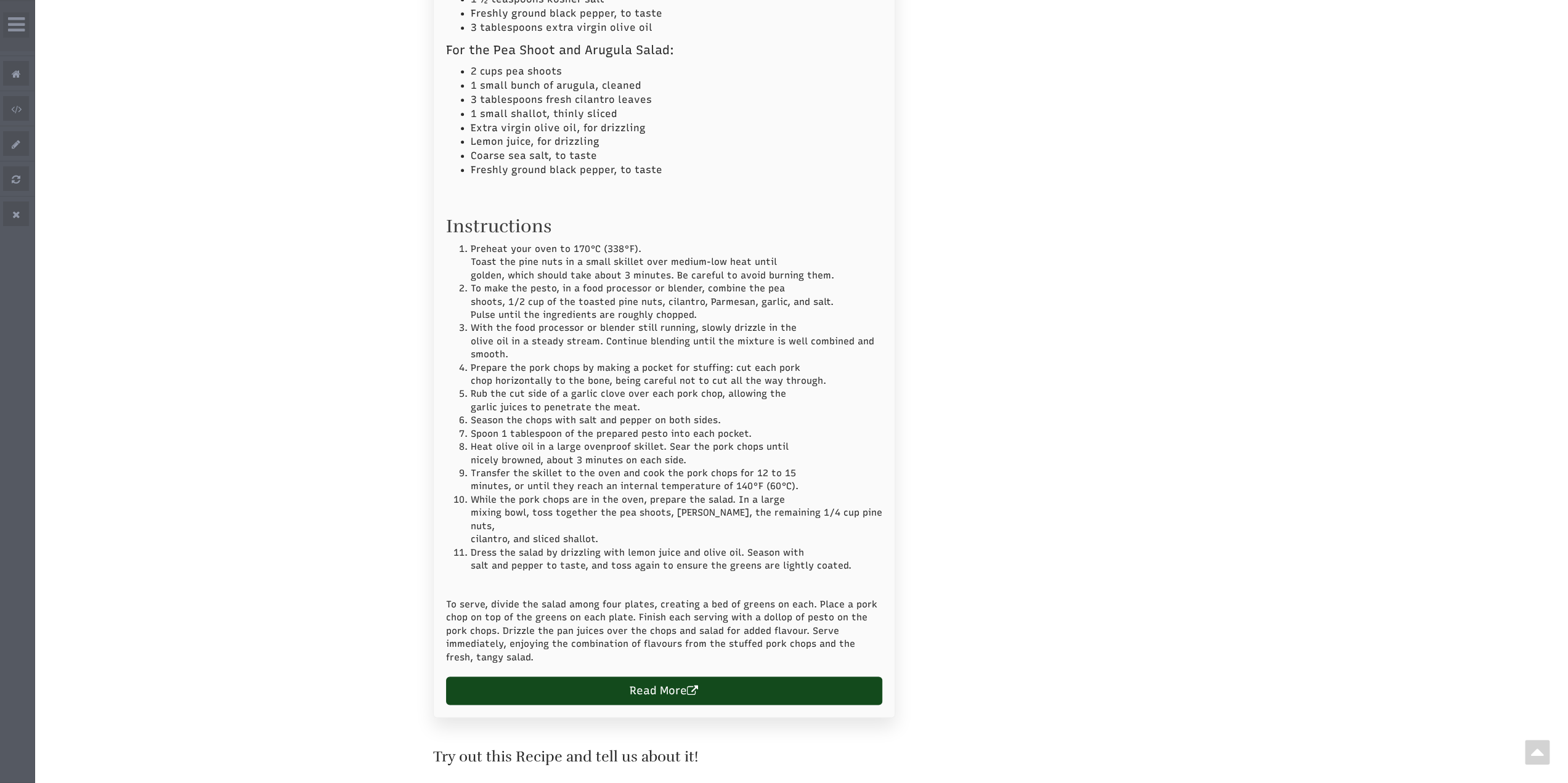
scroll to position [1724, 0]
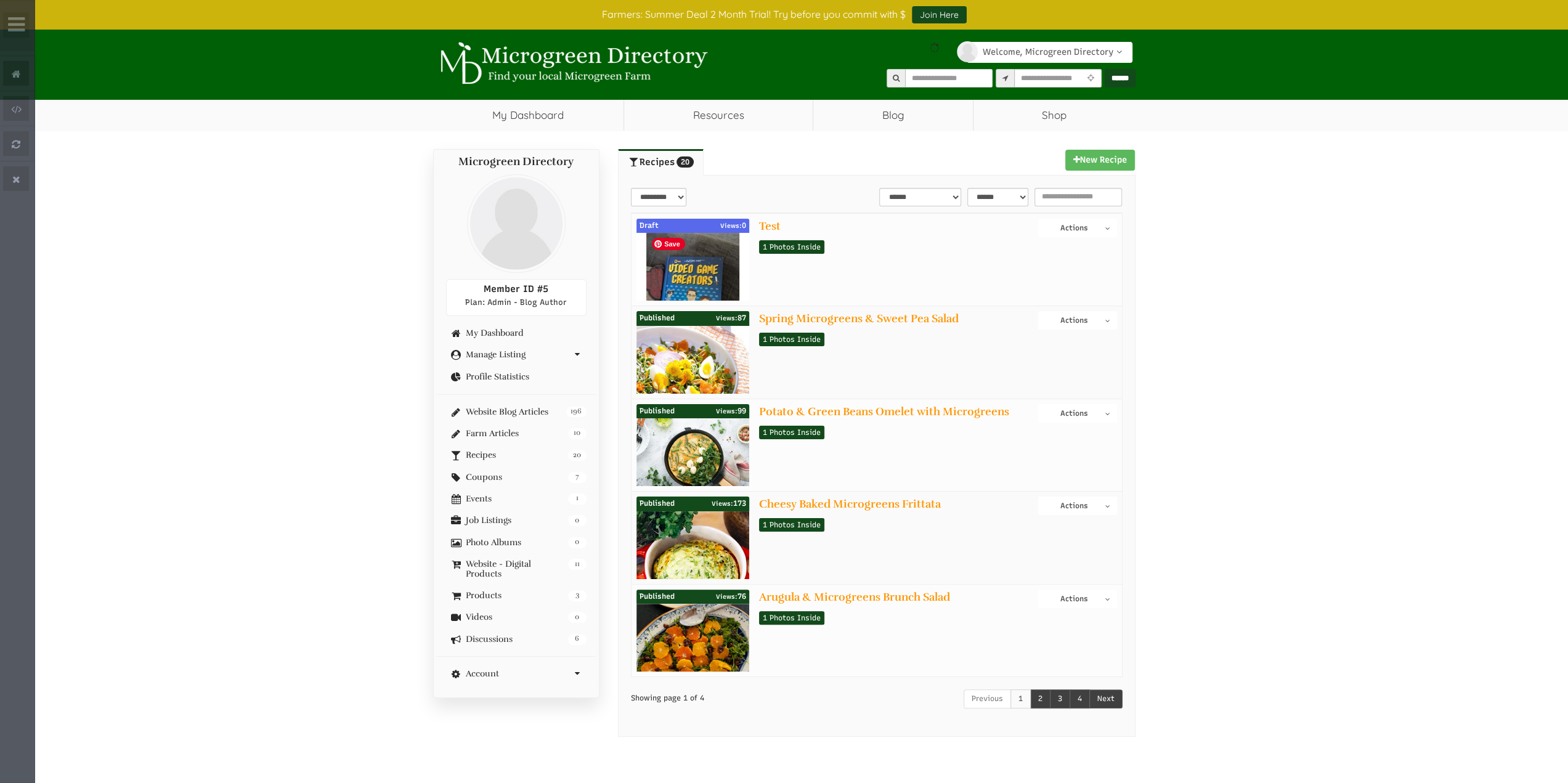
click at [700, 249] on img at bounding box center [692, 295] width 93 height 123
select select "Language Translate Widget"
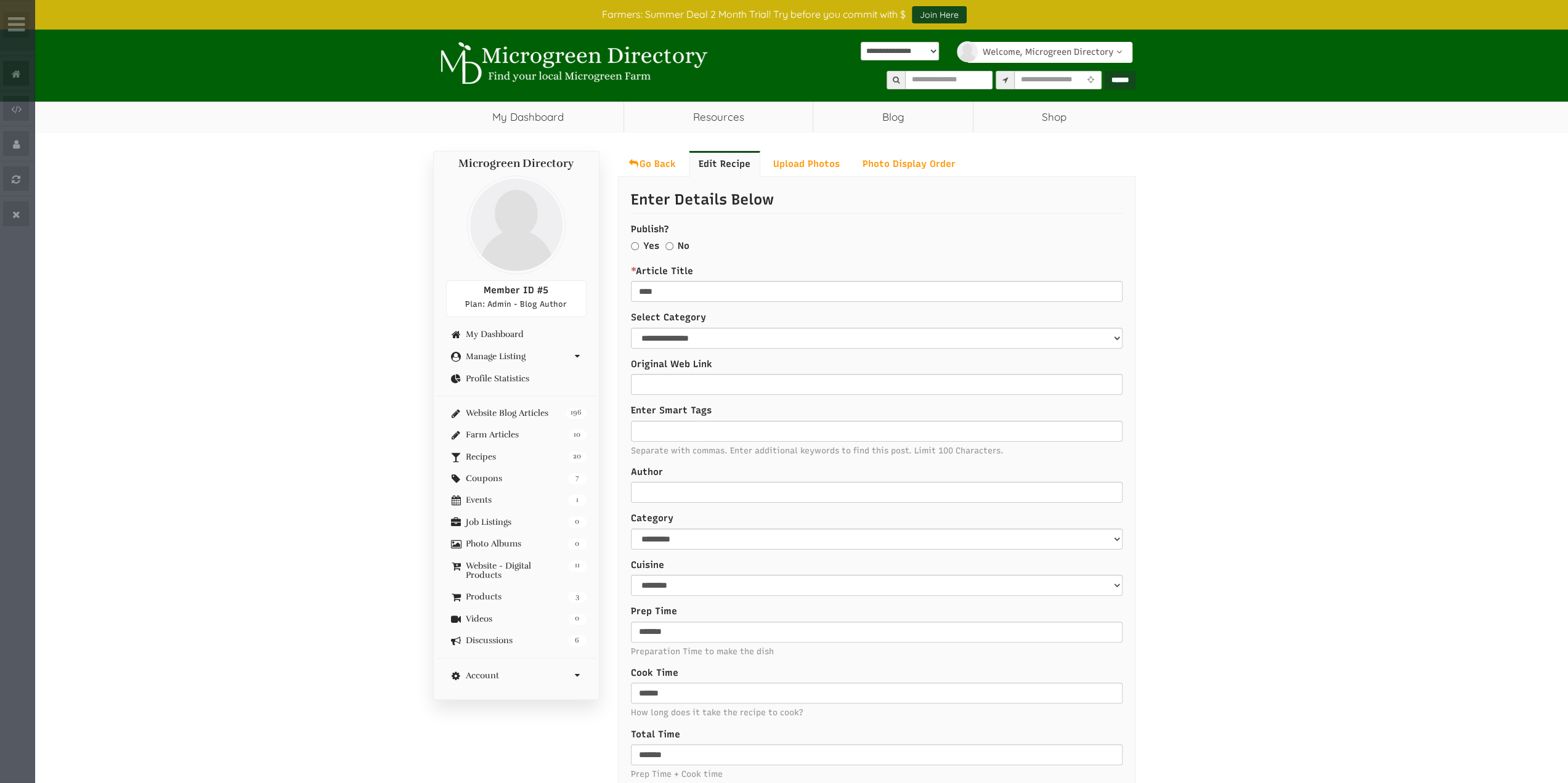
select select "Language Translate Widget"
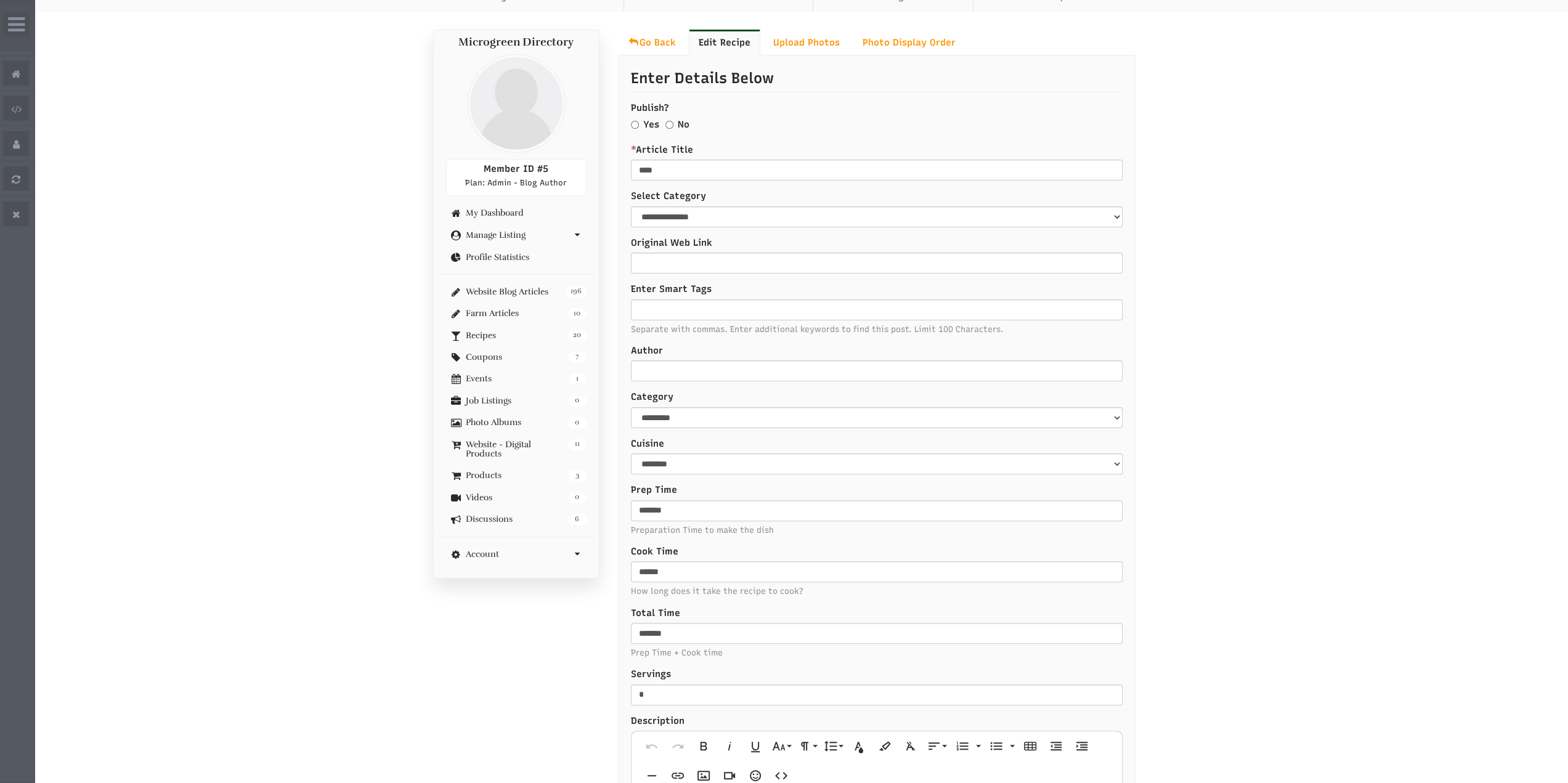
scroll to position [123, 0]
click at [673, 212] on select "**********" at bounding box center [877, 215] width 492 height 21
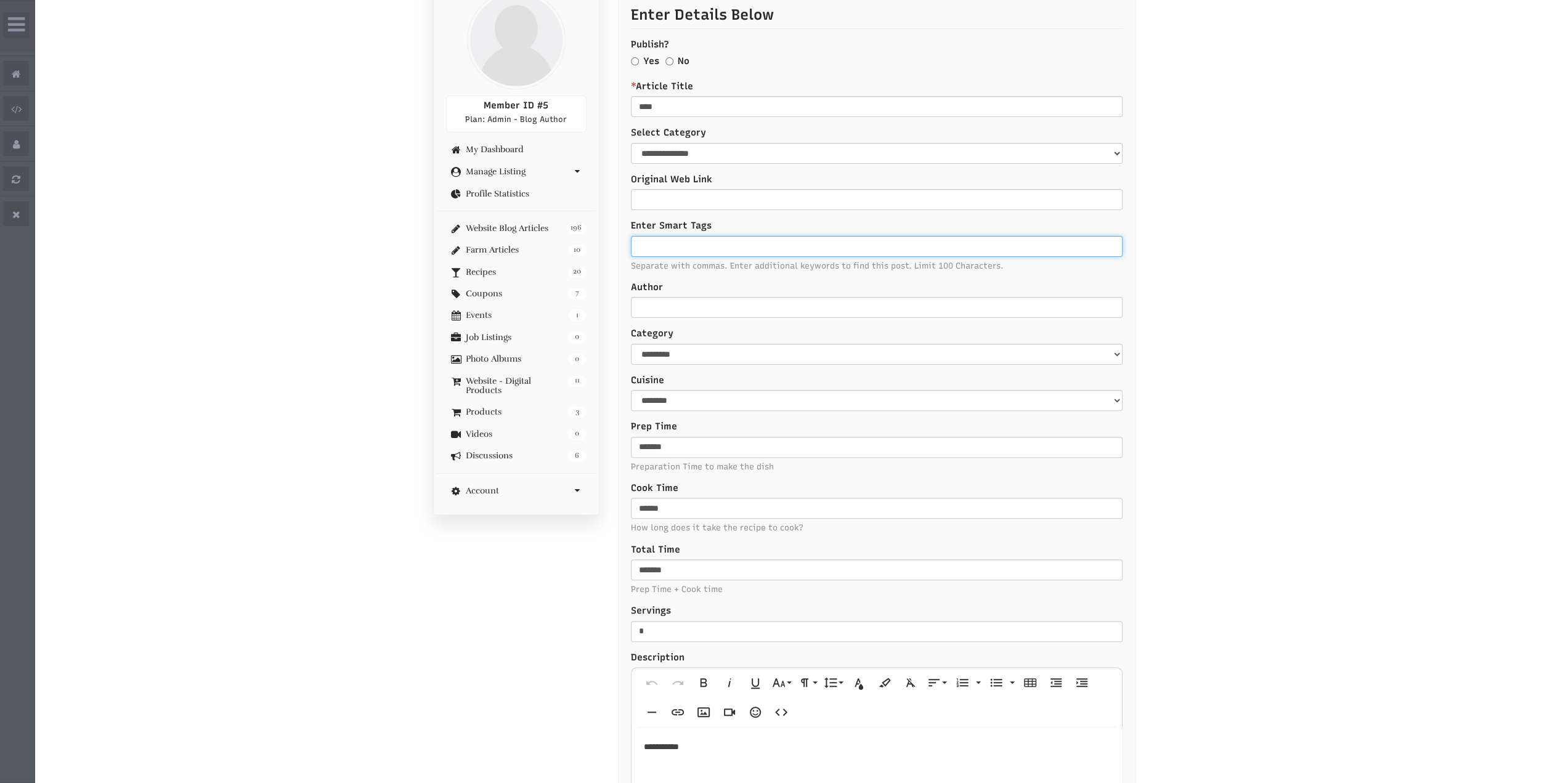
click at [692, 245] on input "Enter Smart Tags" at bounding box center [876, 246] width 492 height 21
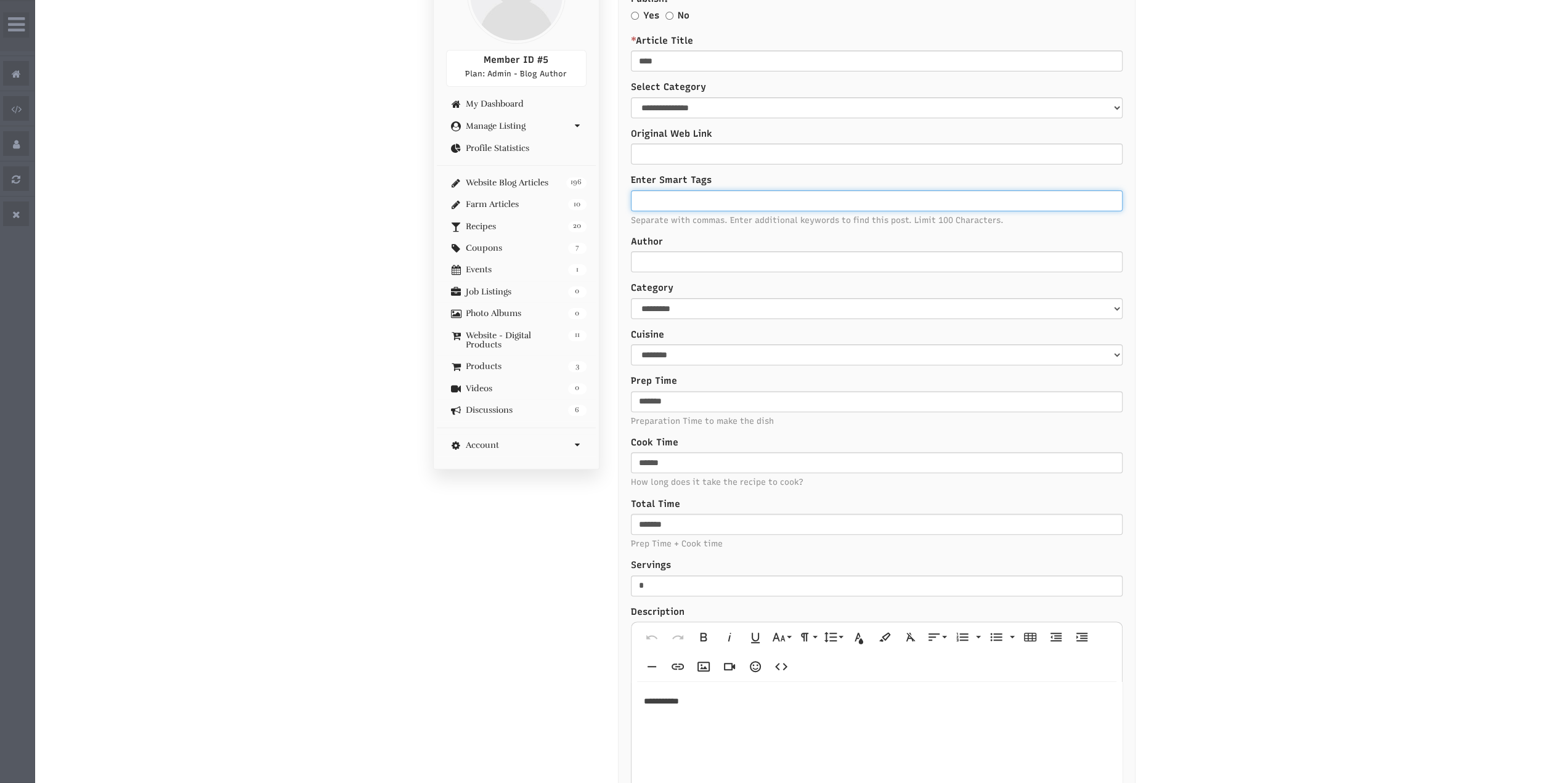
scroll to position [246, 0]
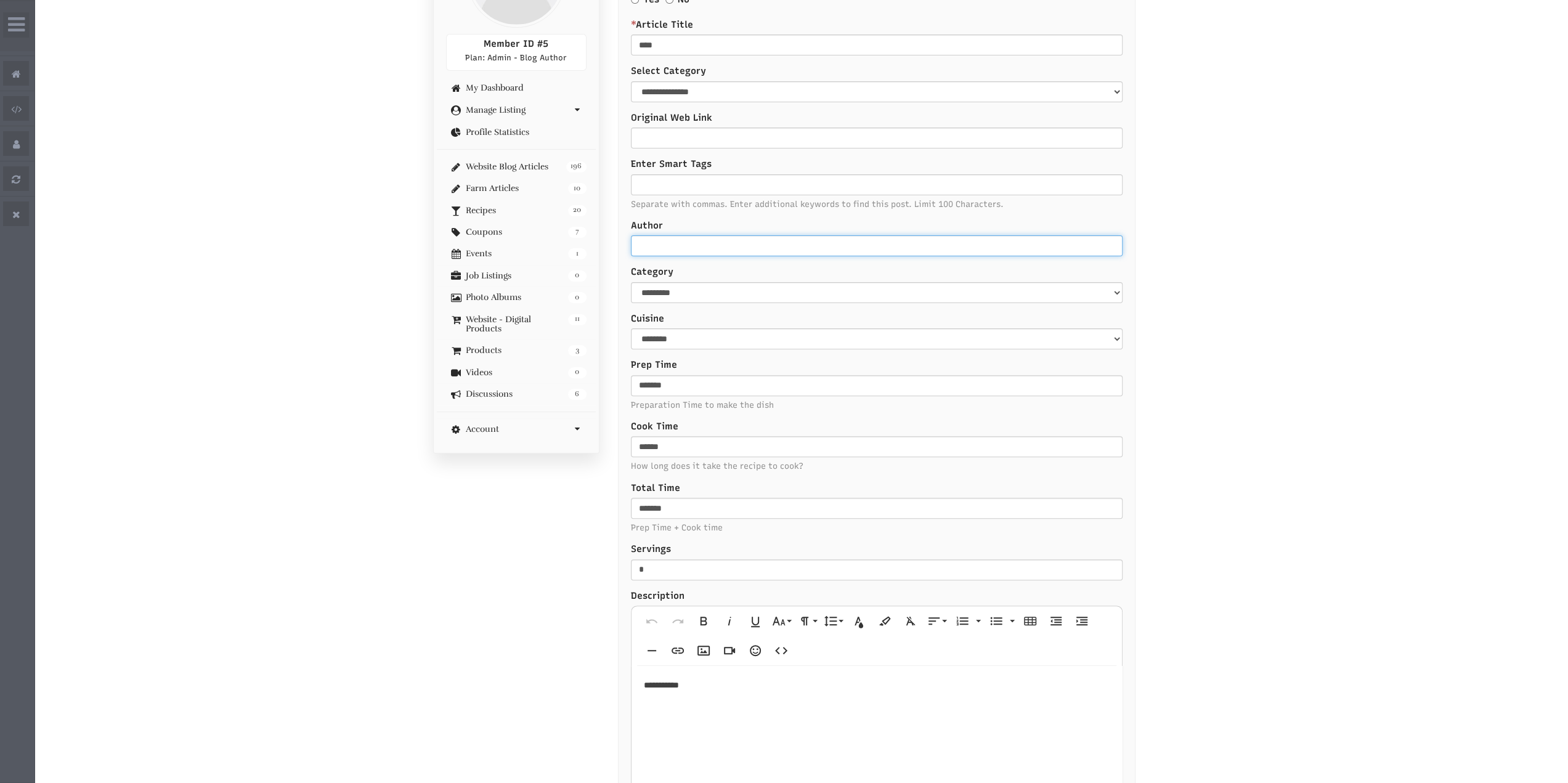
click at [689, 248] on input "Author" at bounding box center [876, 245] width 492 height 21
click at [673, 138] on input "Original Web Link" at bounding box center [876, 138] width 492 height 21
drag, startPoint x: 717, startPoint y: 116, endPoint x: 637, endPoint y: 118, distance: 80.0
click at [637, 118] on label "Original Web Link" at bounding box center [876, 118] width 492 height 13
click at [684, 138] on input "Original Web Link" at bounding box center [876, 138] width 492 height 21
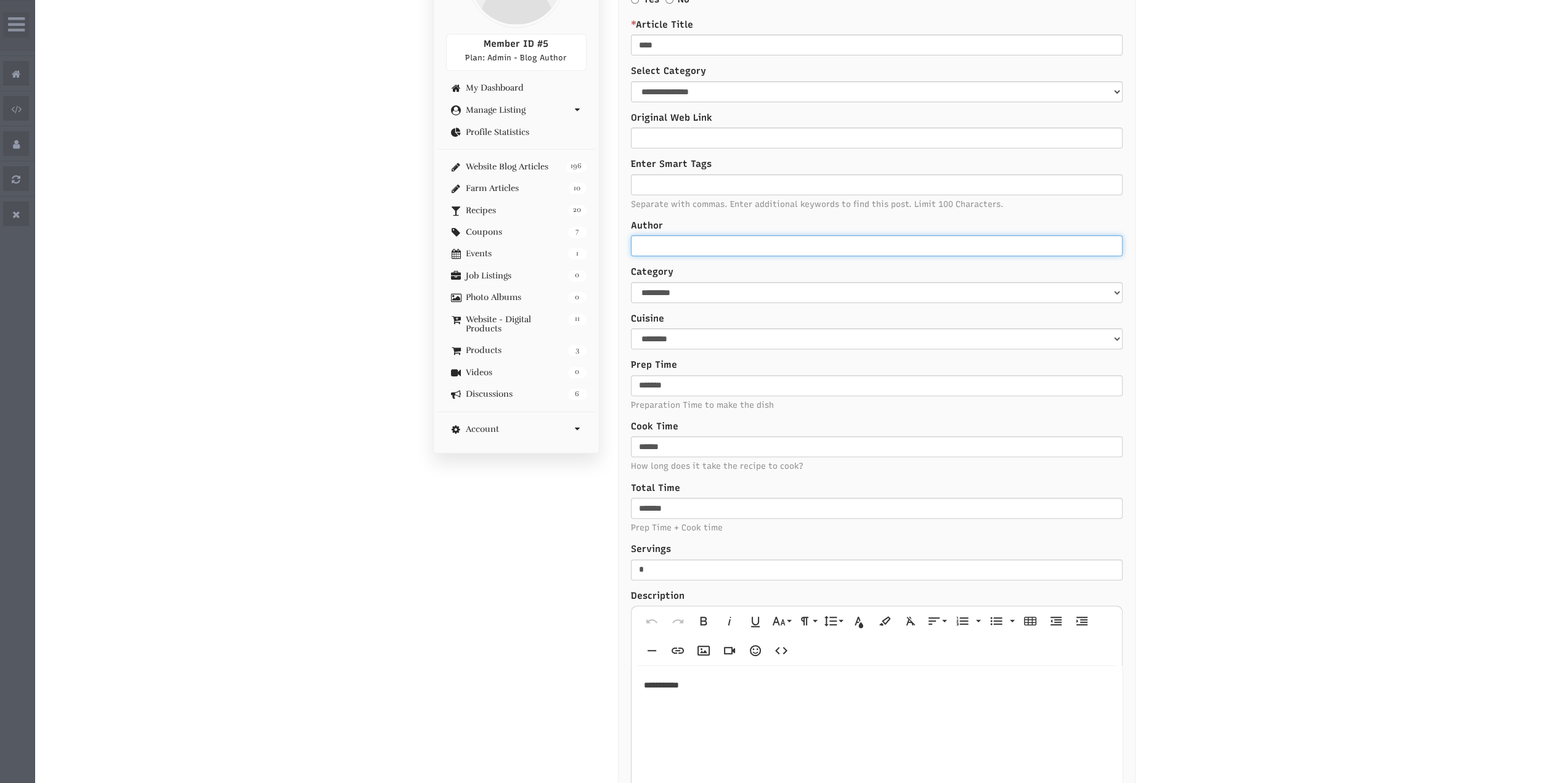
click at [669, 248] on input "Author" at bounding box center [876, 245] width 492 height 21
drag, startPoint x: 646, startPoint y: 225, endPoint x: 640, endPoint y: 226, distance: 6.1
click at [640, 226] on label "Author" at bounding box center [876, 226] width 492 height 13
click at [654, 246] on input "Author" at bounding box center [876, 245] width 492 height 21
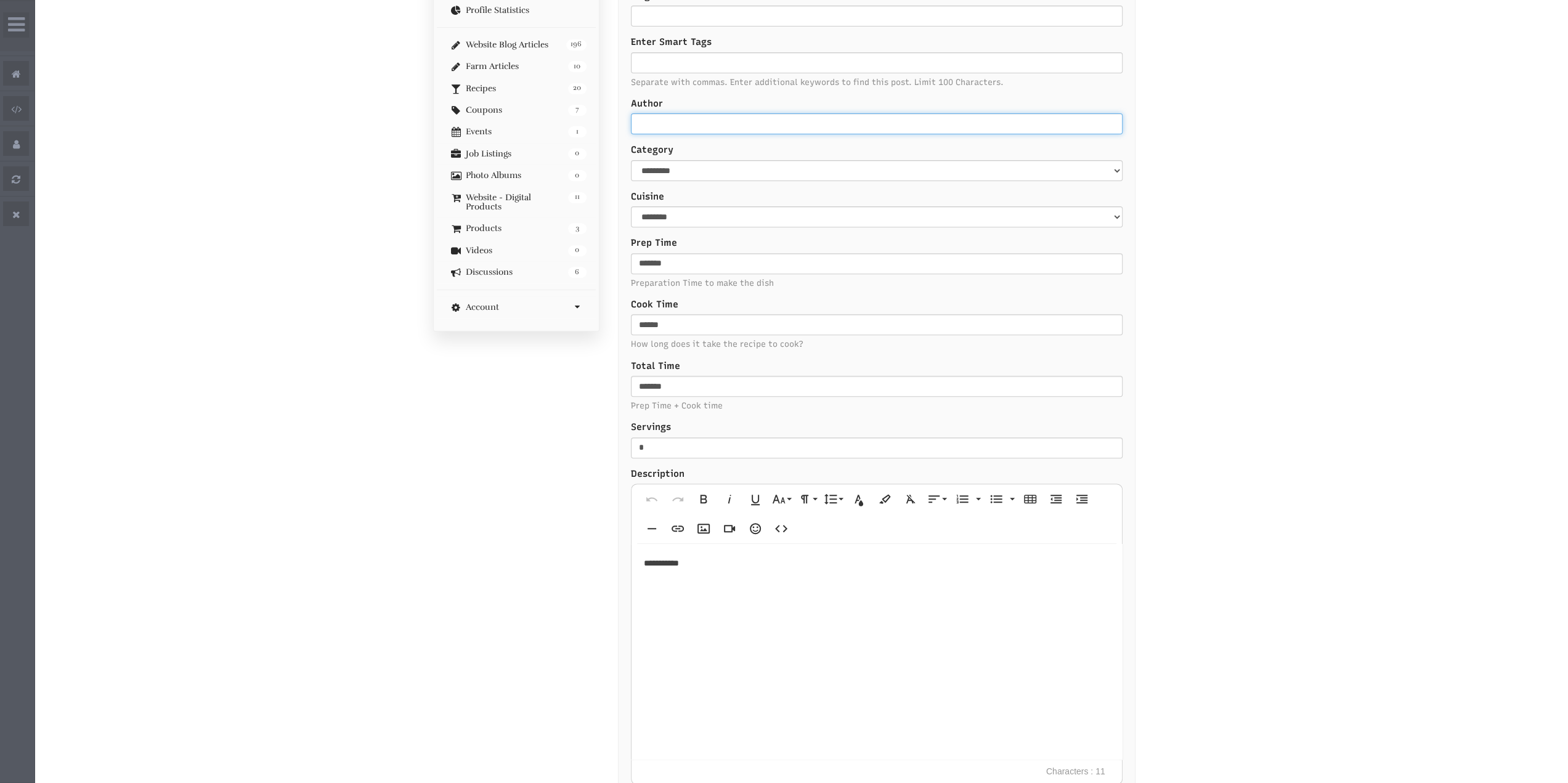
scroll to position [369, 0]
click at [710, 164] on select "********* ***** ****** ********* *******" at bounding box center [876, 169] width 492 height 21
drag, startPoint x: 588, startPoint y: 392, endPoint x: 598, endPoint y: 382, distance: 14.1
click at [592, 388] on div "Microgreen Directory Member ID #5 Plan: Admin - Blog Author My Dashboard Manage…" at bounding box center [785, 715] width 721 height 1904
click at [679, 220] on select "**********" at bounding box center [876, 216] width 492 height 21
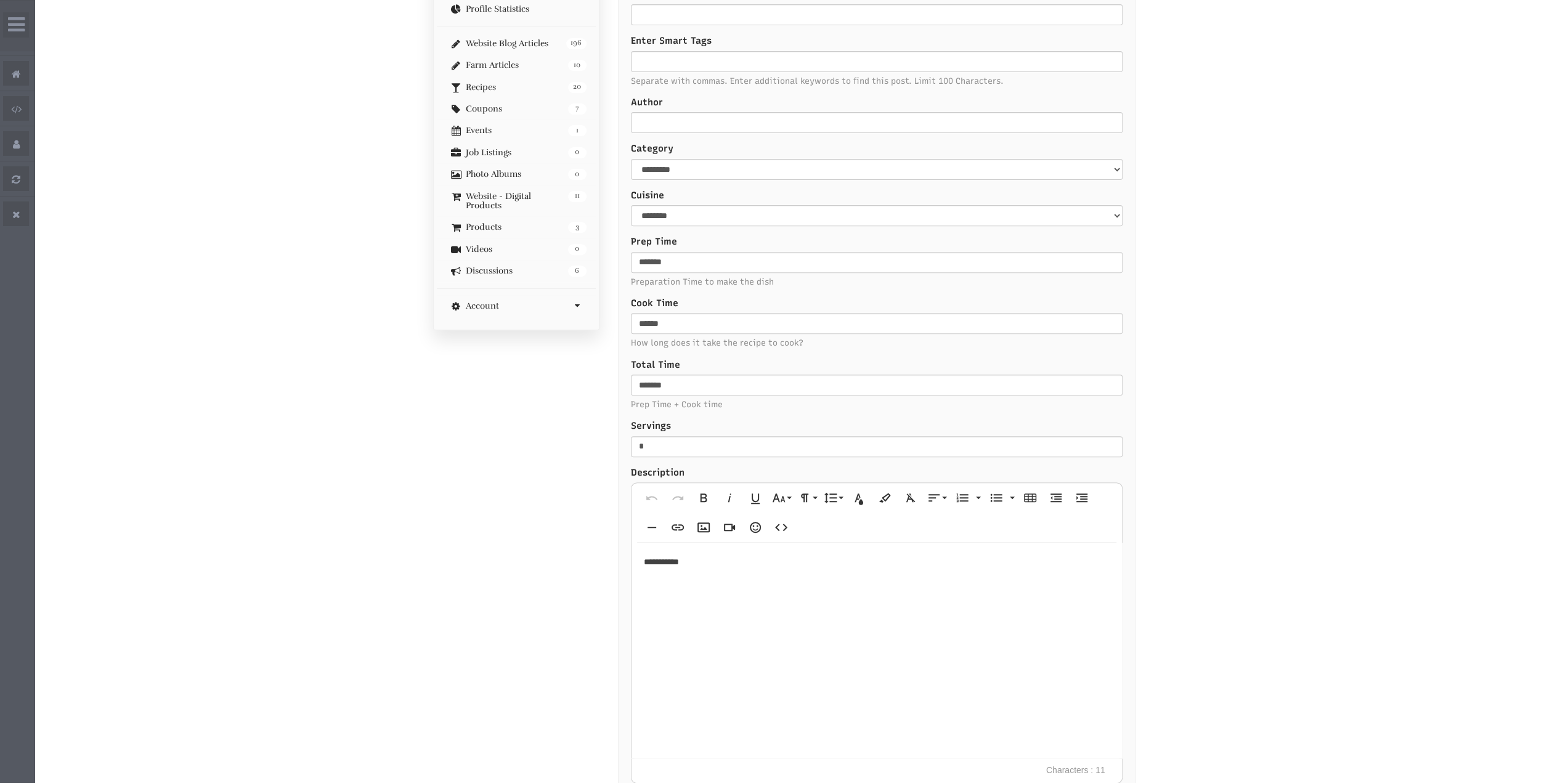
click at [580, 426] on div "Microgreen Directory Member ID #5 Plan: Admin - Blog Author My Dashboard Manage…" at bounding box center [785, 715] width 721 height 1904
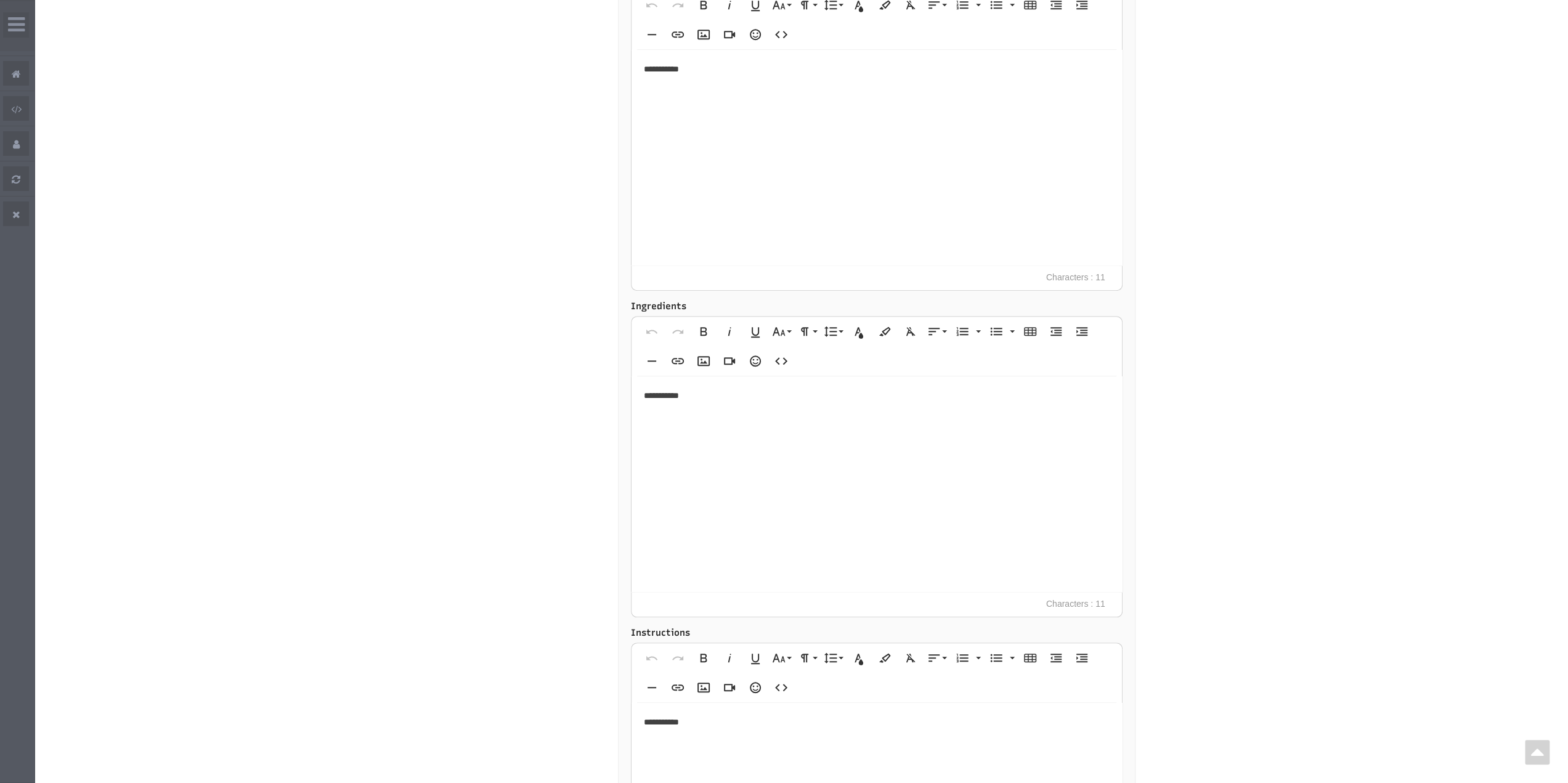
scroll to position [0, 0]
click at [639, 389] on div "**********" at bounding box center [876, 484] width 490 height 216
click at [989, 325] on icon "button" at bounding box center [996, 331] width 15 height 15
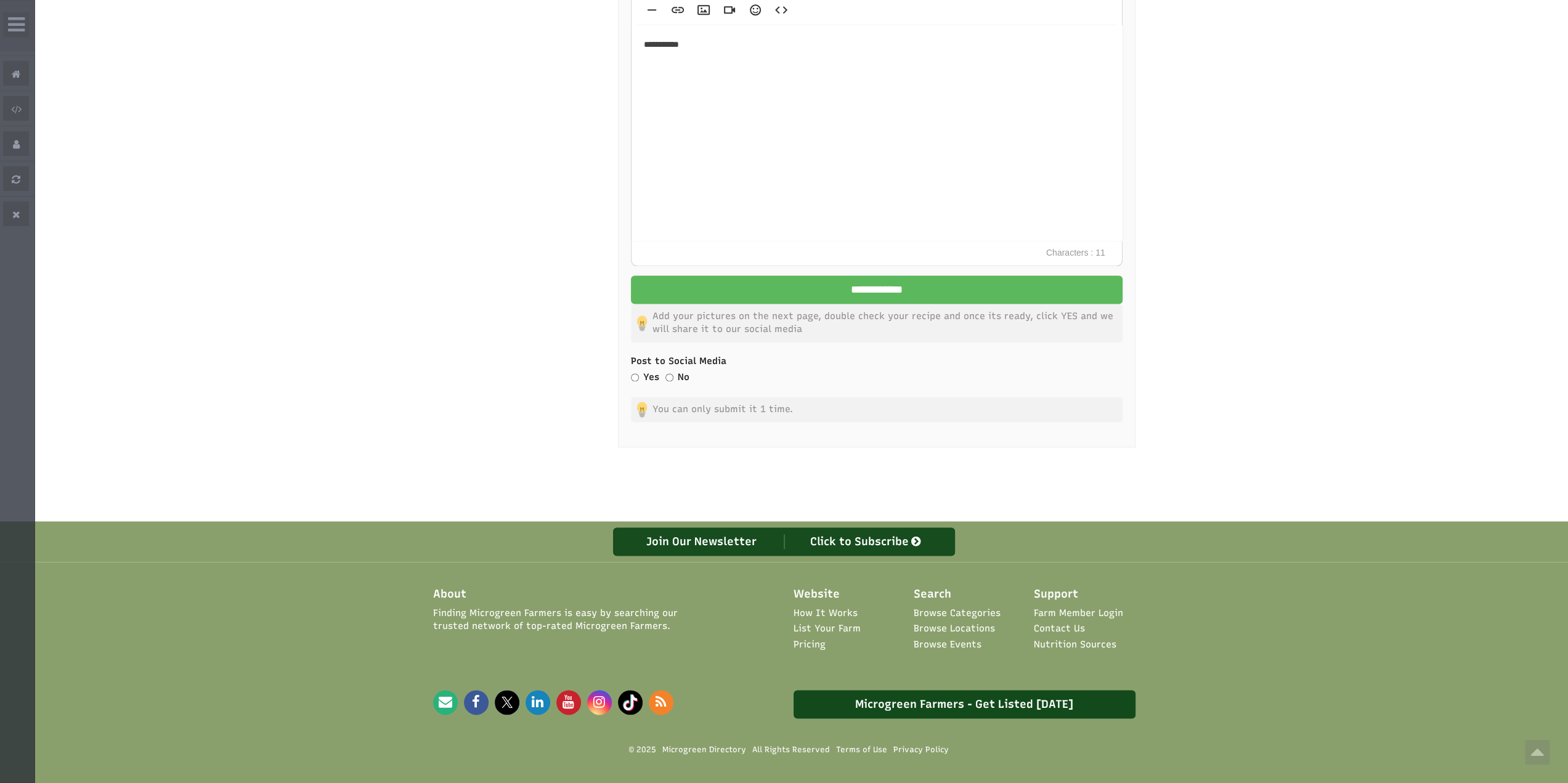
scroll to position [1355, 0]
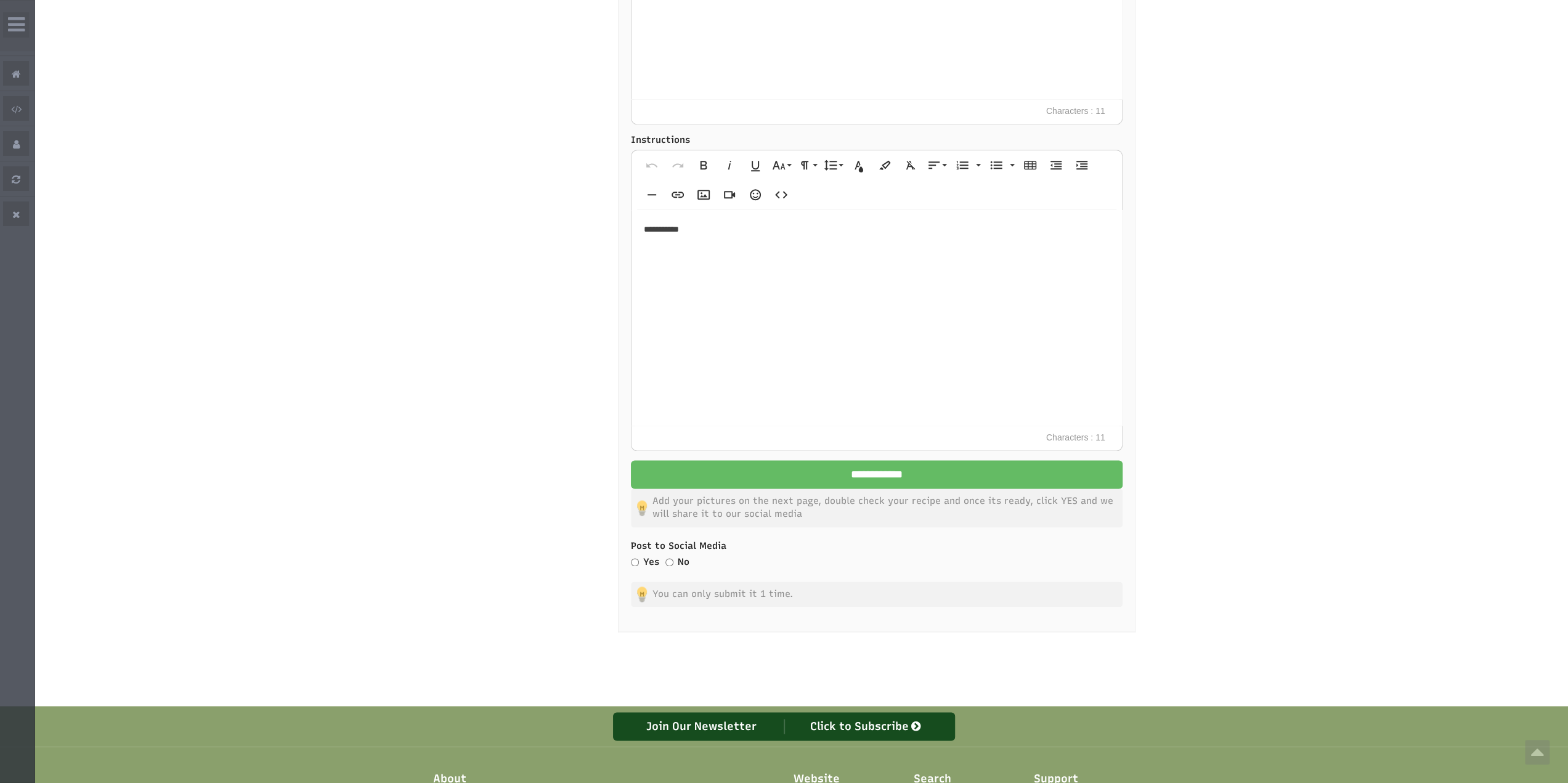
click at [835, 467] on input "**********" at bounding box center [876, 475] width 492 height 29
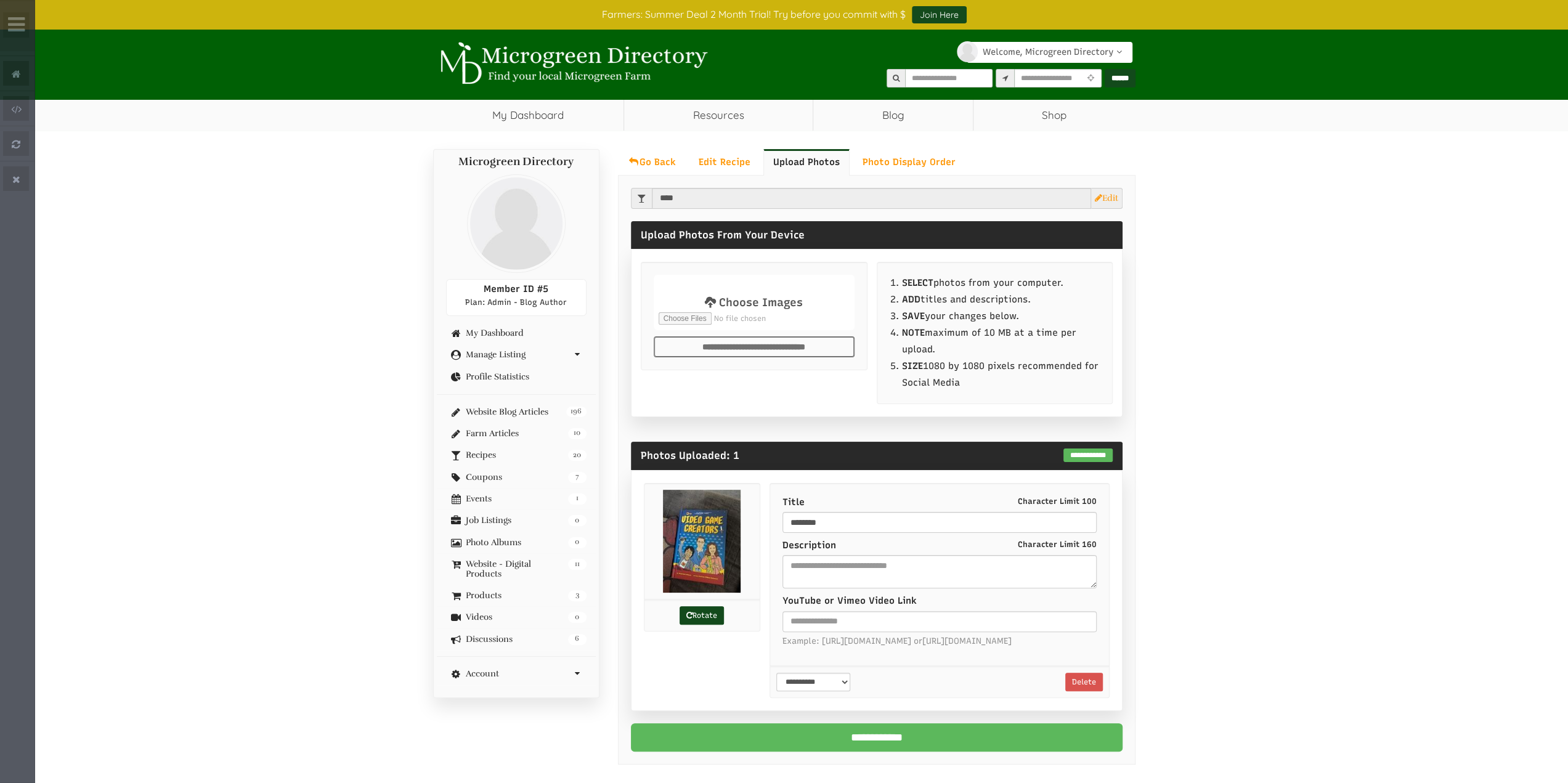
select select "Language Translate Widget"
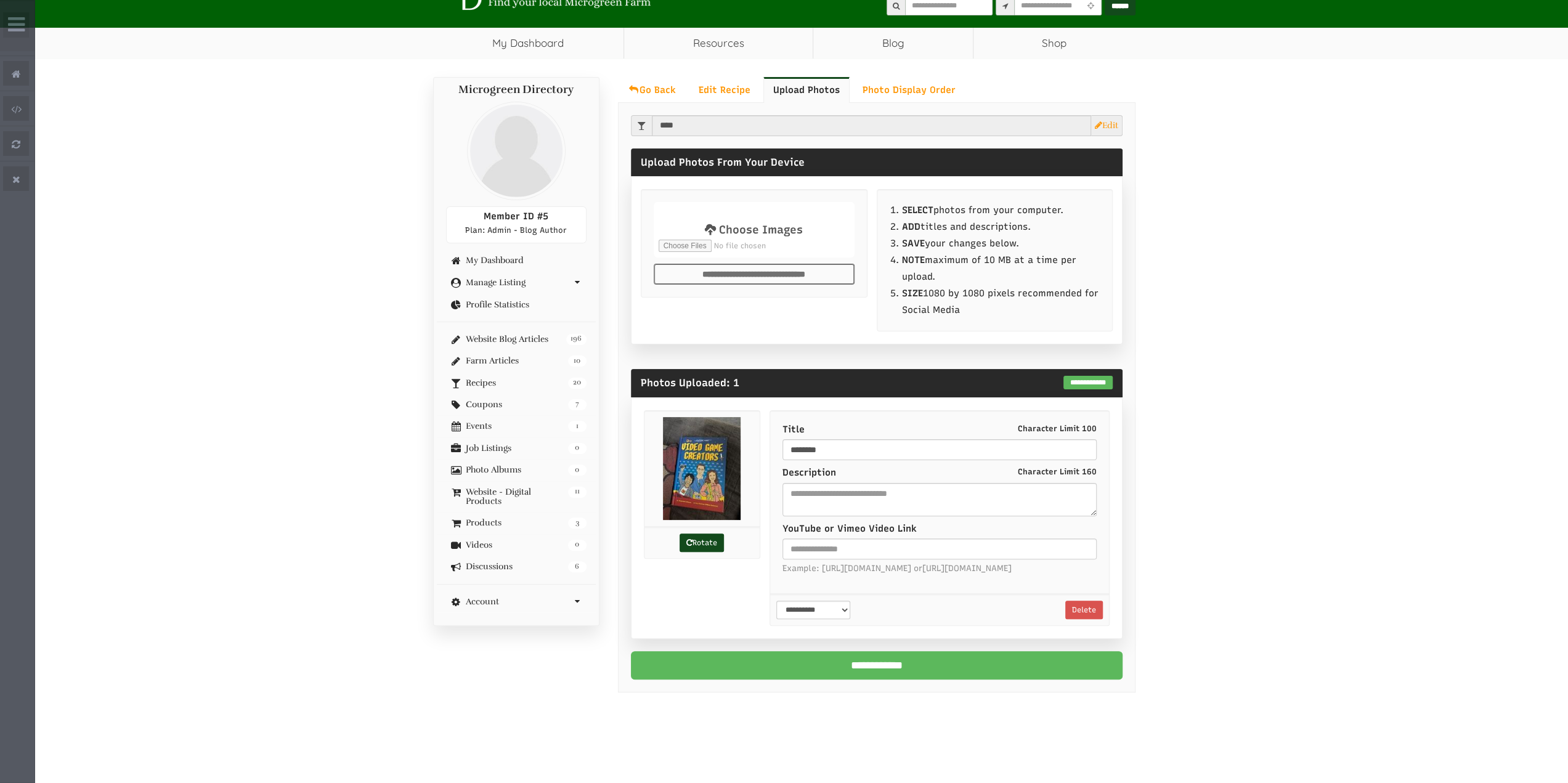
scroll to position [185, 0]
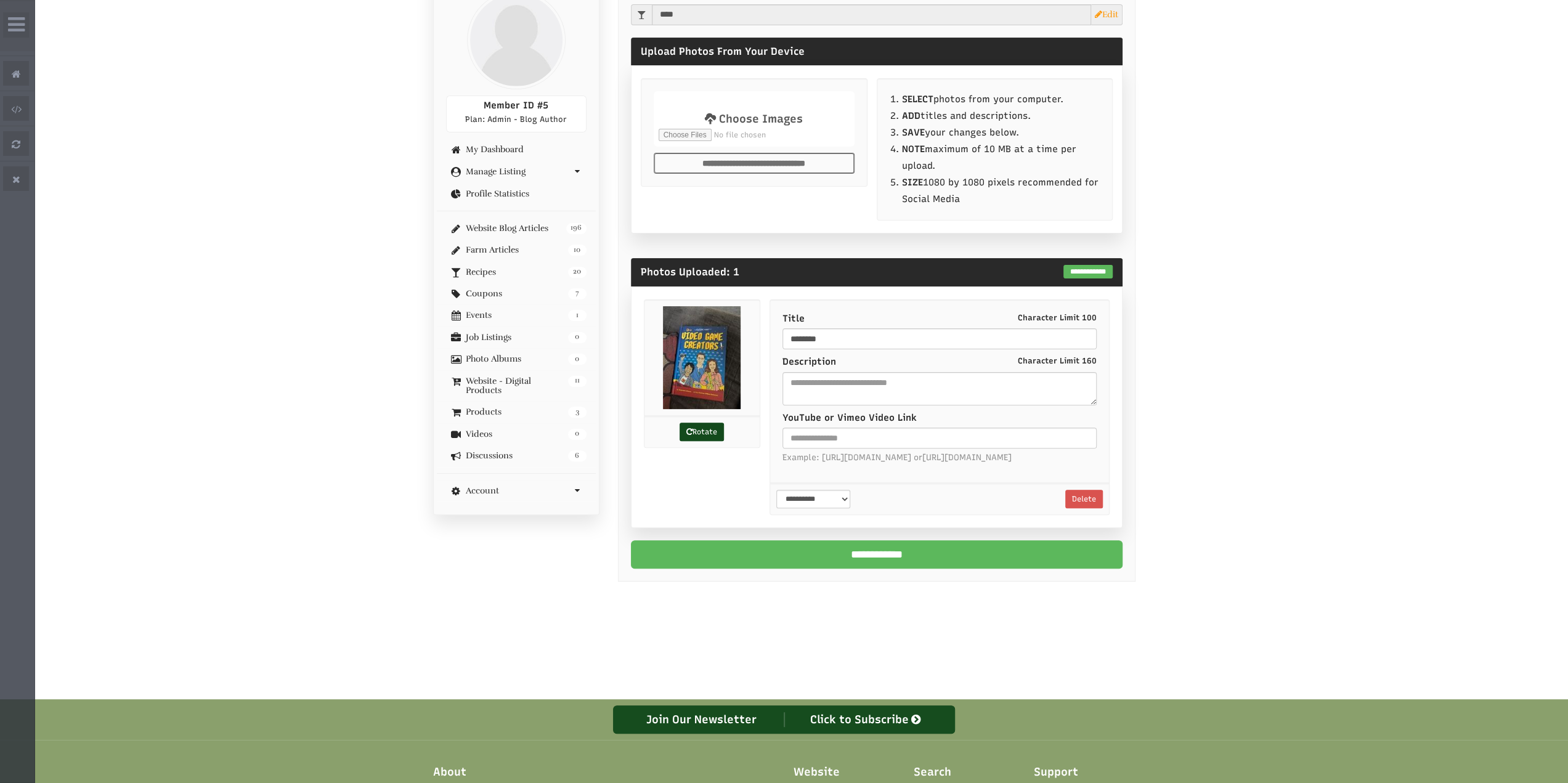
click at [688, 109] on input "file" at bounding box center [754, 116] width 197 height 52
drag, startPoint x: 690, startPoint y: 338, endPoint x: 676, endPoint y: 338, distance: 14.0
click at [679, 338] on div "**********" at bounding box center [876, 407] width 492 height 242
type input "****"
click at [864, 392] on textarea at bounding box center [940, 388] width 314 height 33
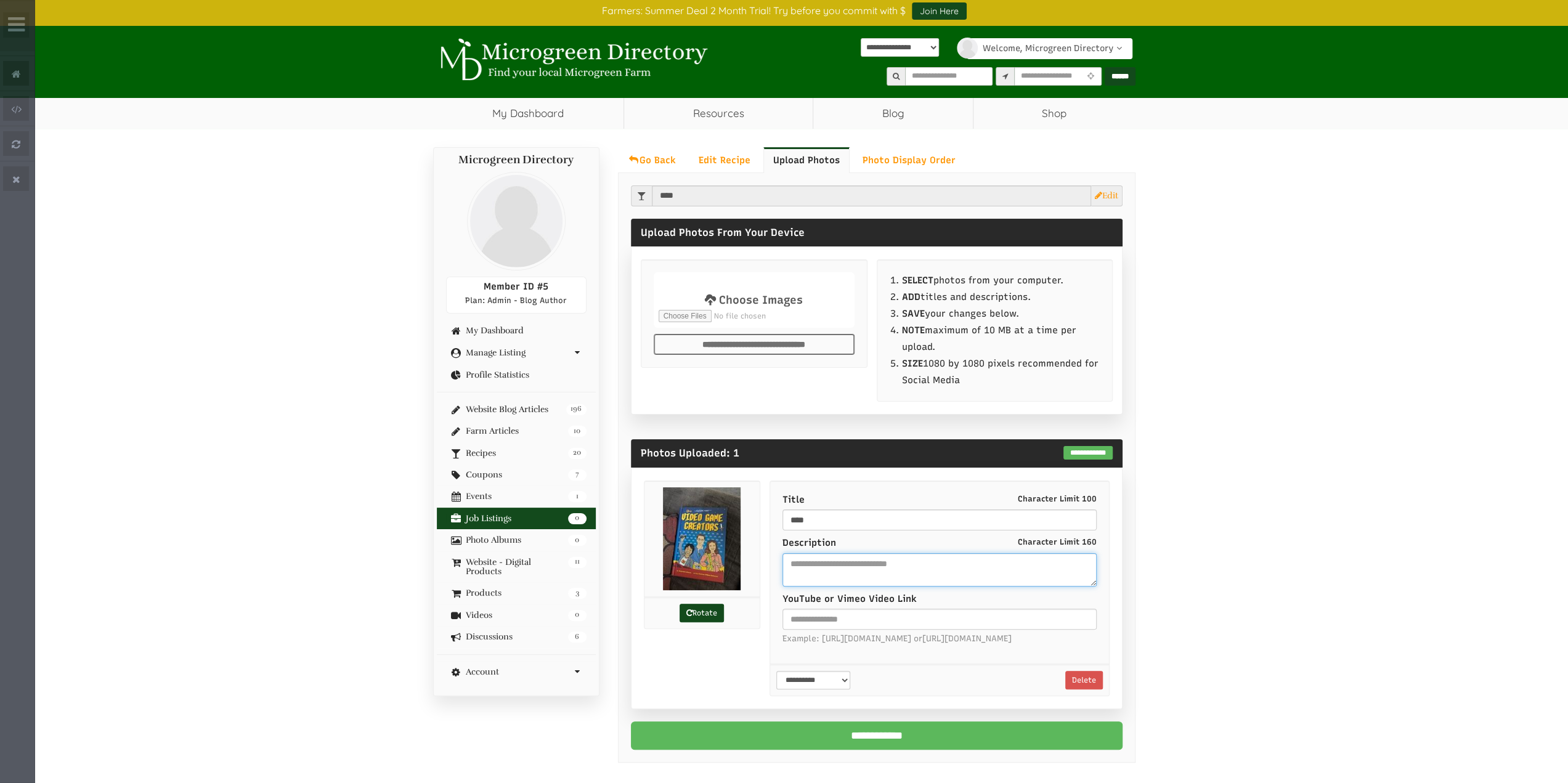
scroll to position [0, 0]
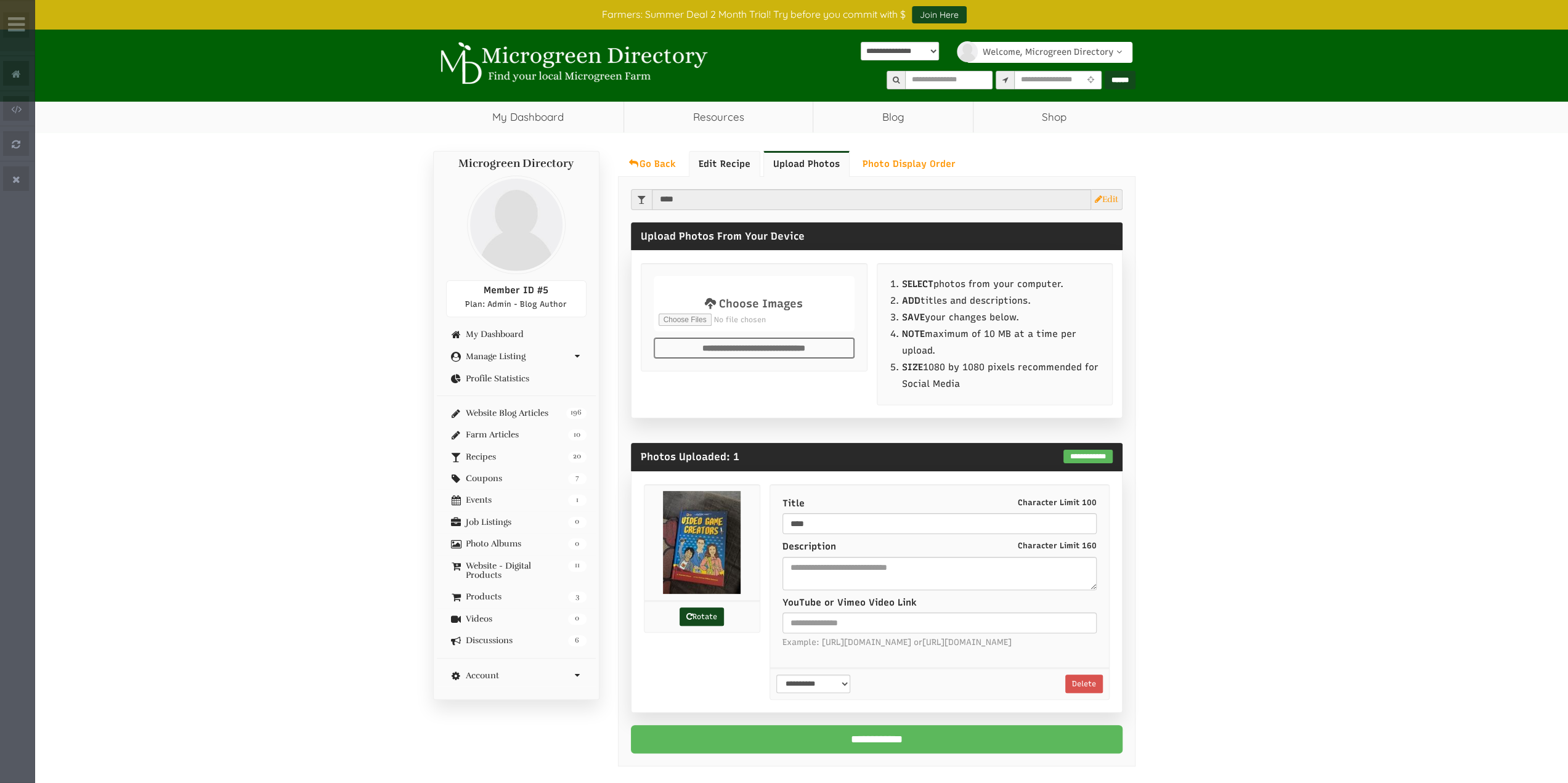
click at [732, 163] on link "Edit Recipe" at bounding box center [724, 164] width 71 height 26
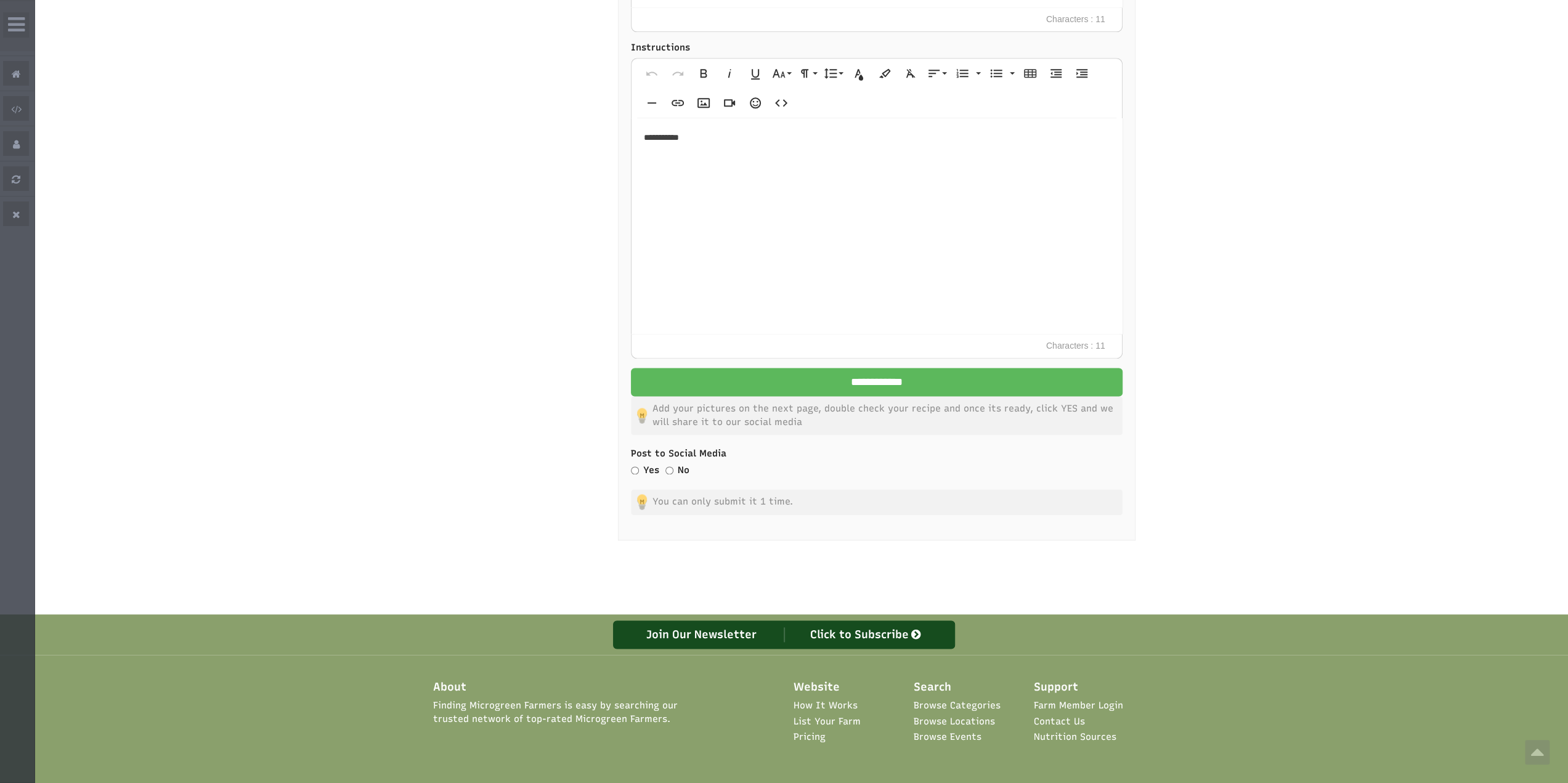
select select "Language Translate Widget"
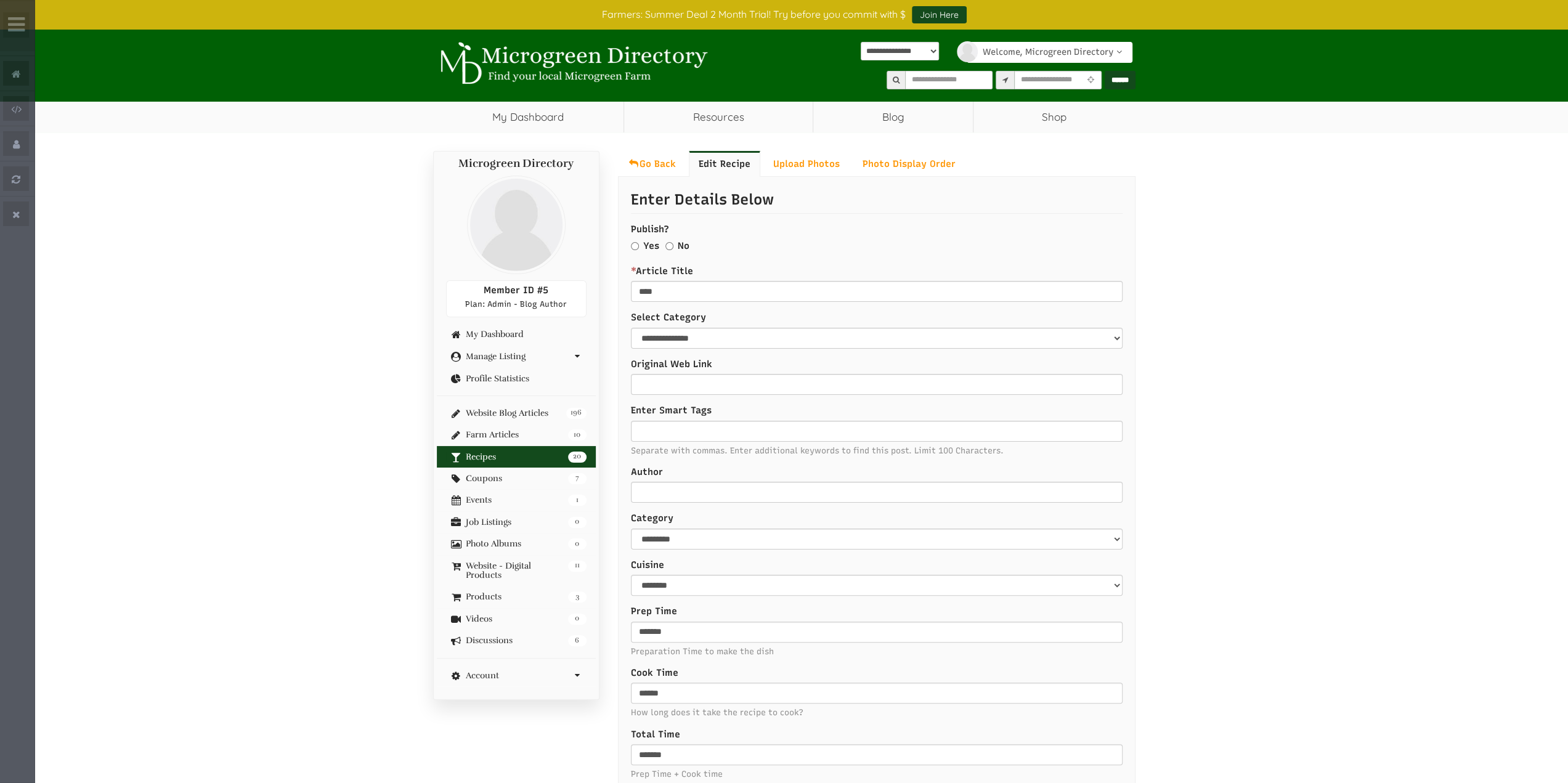
click at [531, 458] on link "20 Recipes" at bounding box center [516, 456] width 140 height 9
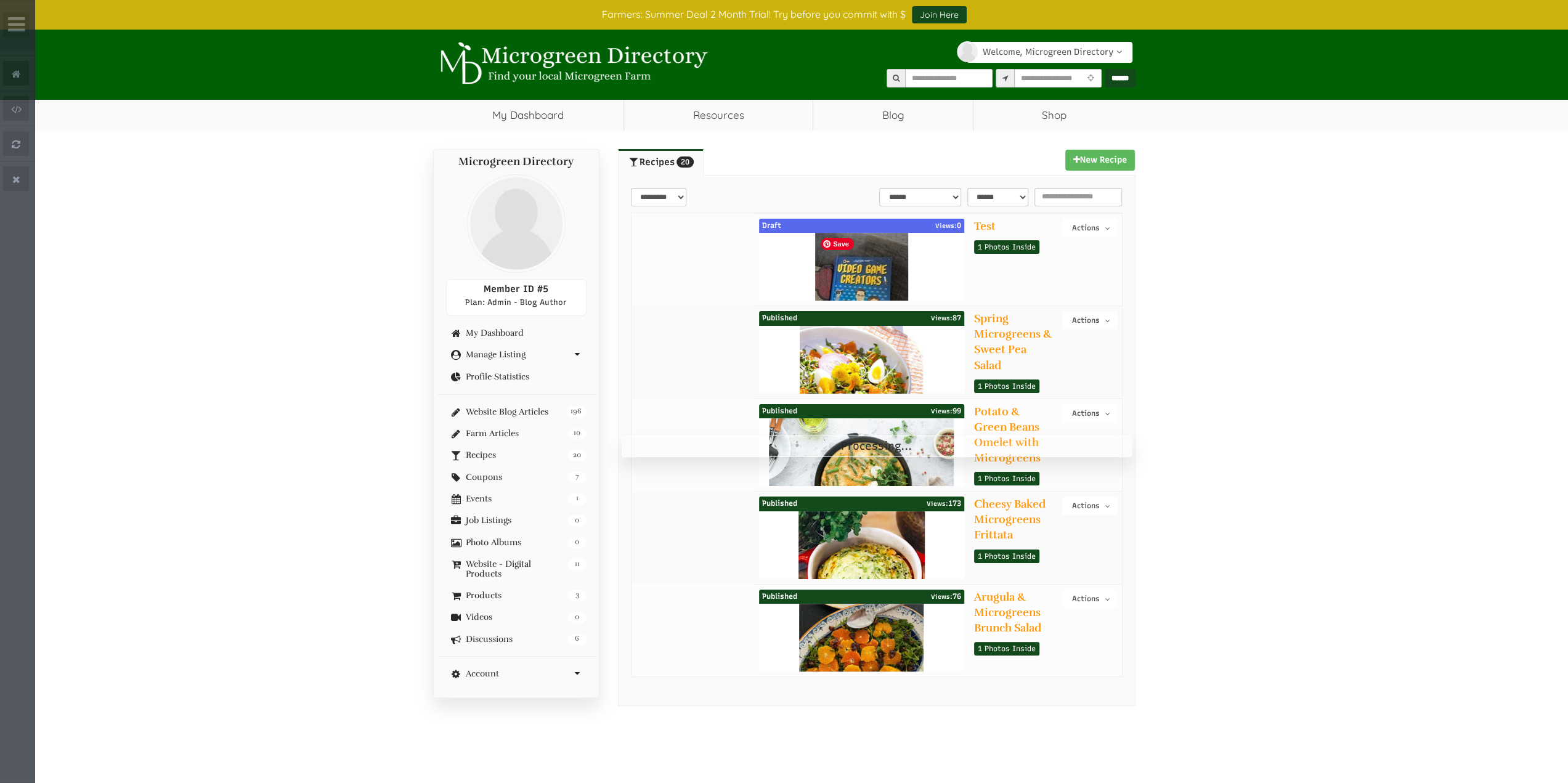
select select "Language Translate Widget"
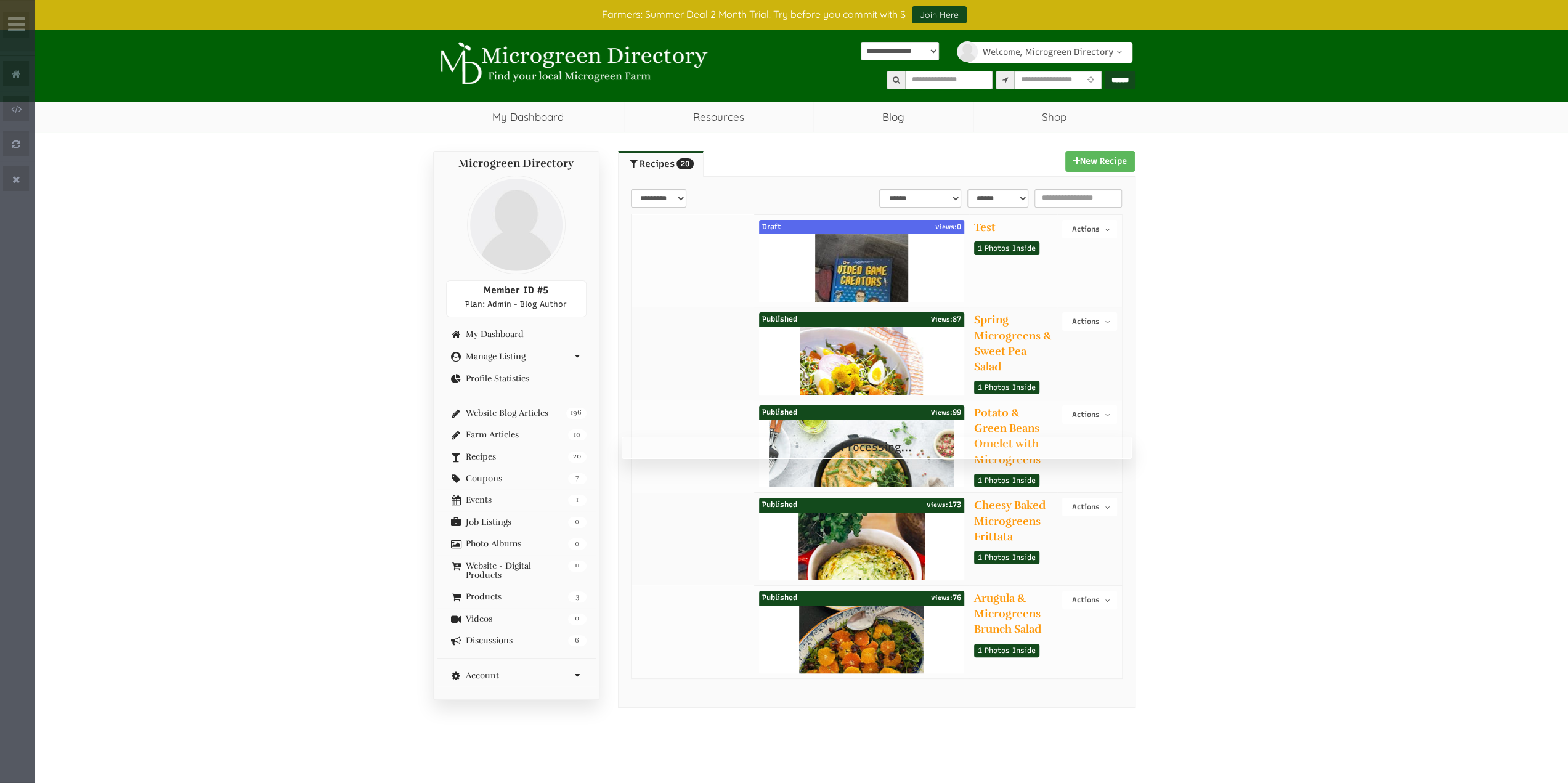
click at [1088, 229] on button "Actions" at bounding box center [1089, 229] width 54 height 18
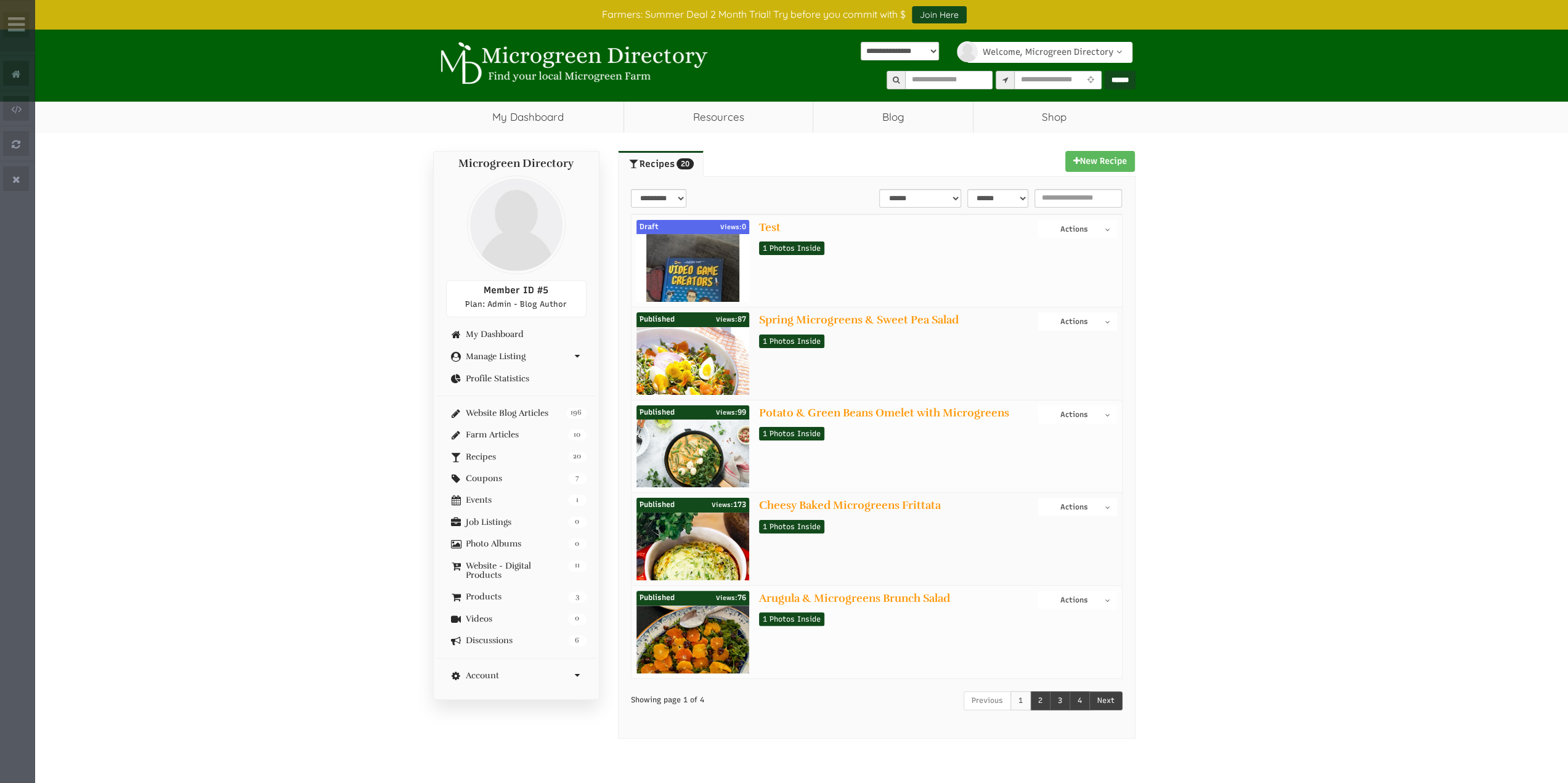
click at [1076, 227] on button "Actions" at bounding box center [1077, 229] width 78 height 18
click at [1075, 308] on link "Delete" at bounding box center [1068, 310] width 97 height 15
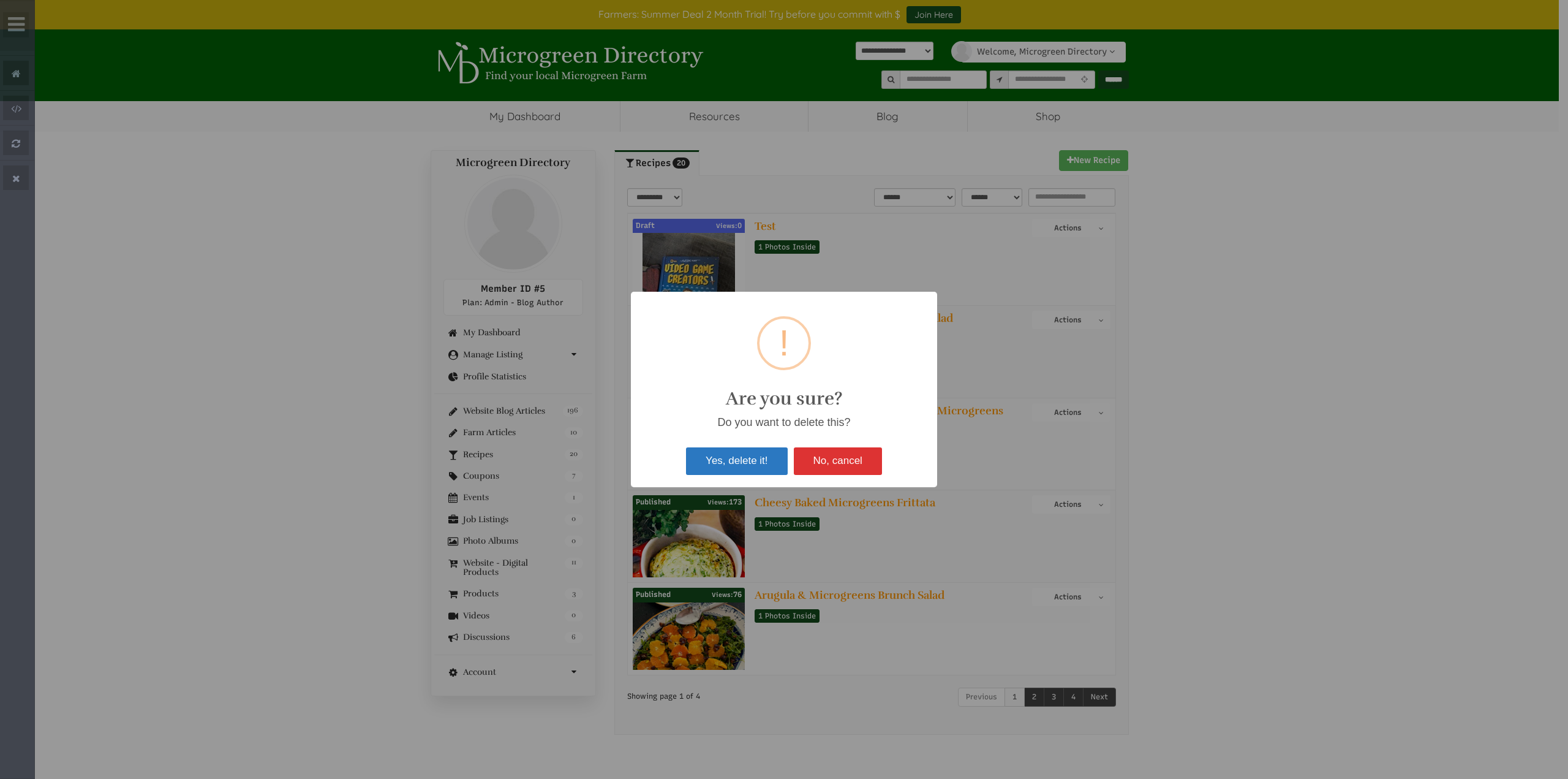
click at [745, 468] on button "Yes, delete it!" at bounding box center [736, 461] width 101 height 27
click at [778, 459] on button "OK" at bounding box center [784, 461] width 54 height 27
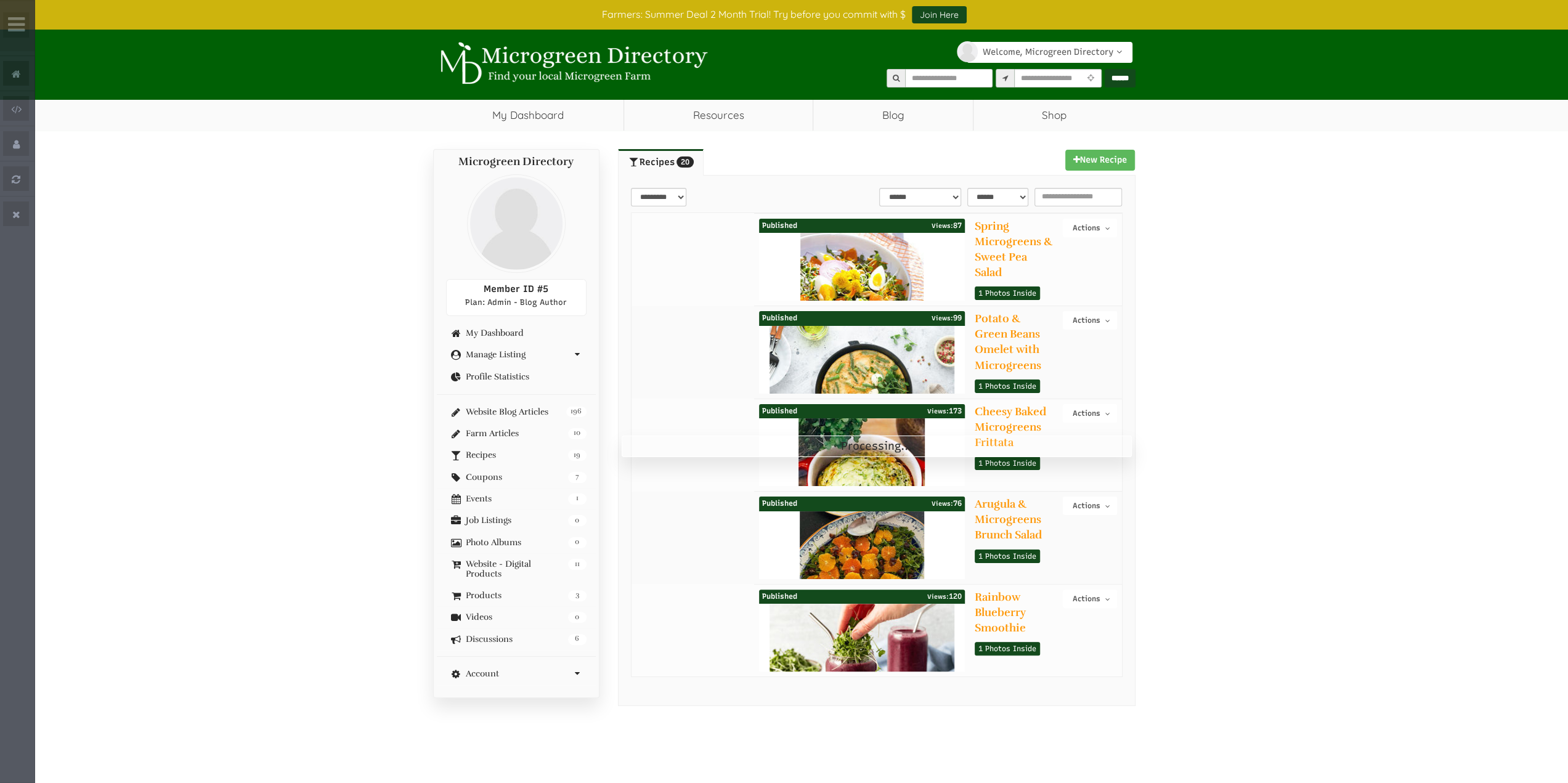
select select "Language Translate Widget"
